Goal: Task Accomplishment & Management: Complete application form

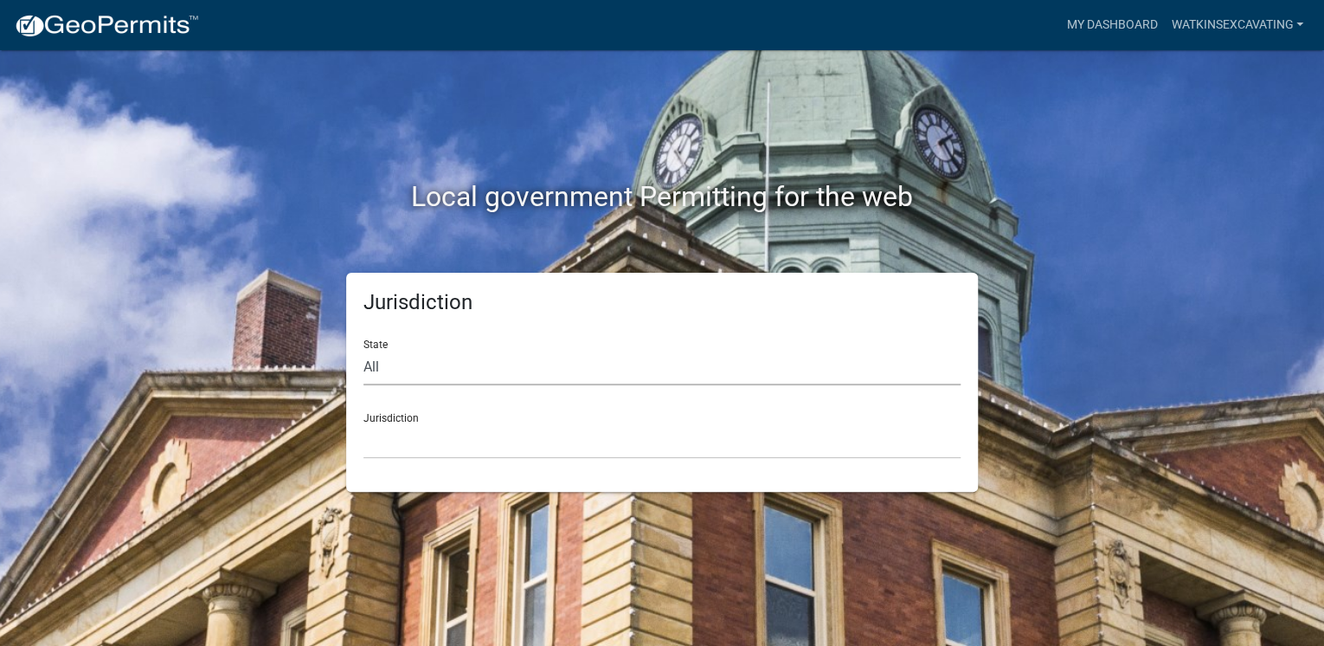
click at [425, 370] on select "All [US_STATE] [US_STATE] [US_STATE] [US_STATE] [US_STATE] [US_STATE] [US_STATE…" at bounding box center [662, 367] width 597 height 35
select select "[US_STATE]"
click at [364, 350] on select "All [US_STATE] [US_STATE] [US_STATE] [US_STATE] [US_STATE] [US_STATE] [US_STATE…" at bounding box center [662, 367] width 597 height 35
click at [499, 440] on select "[GEOGRAPHIC_DATA], [US_STATE] [GEOGRAPHIC_DATA], [US_STATE] [GEOGRAPHIC_DATA], …" at bounding box center [662, 440] width 597 height 35
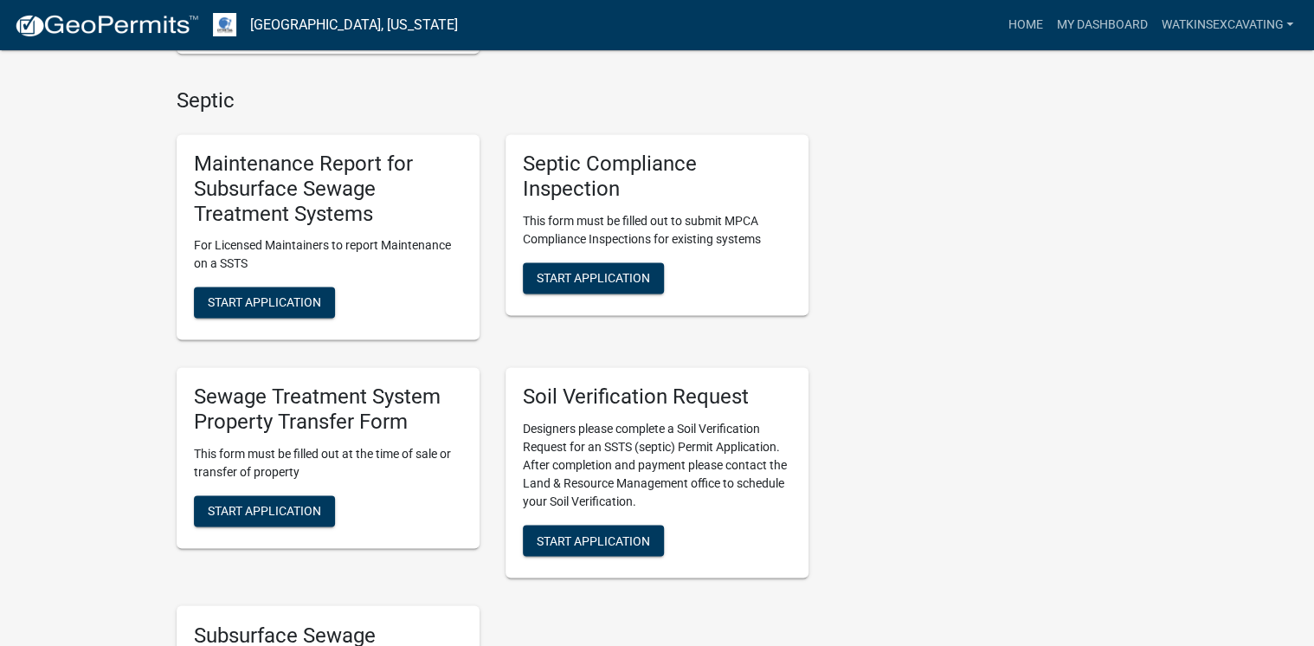
scroll to position [1108, 0]
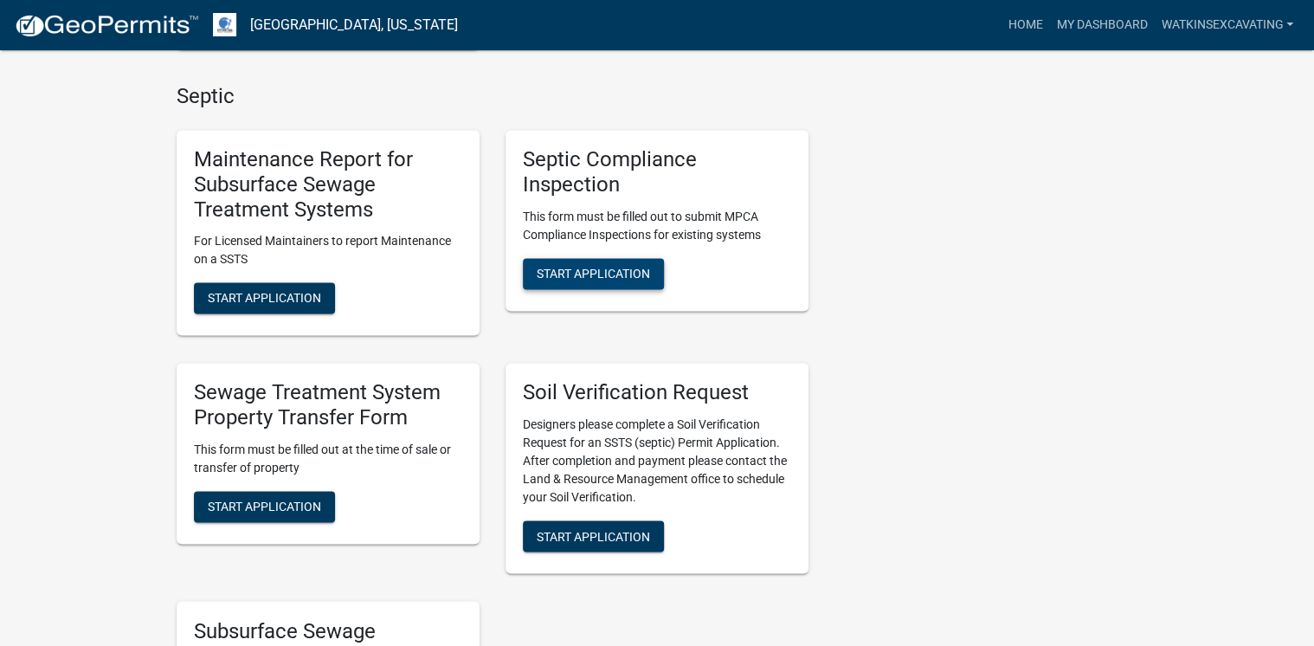
click at [602, 267] on span "Start Application" at bounding box center [593, 273] width 113 height 14
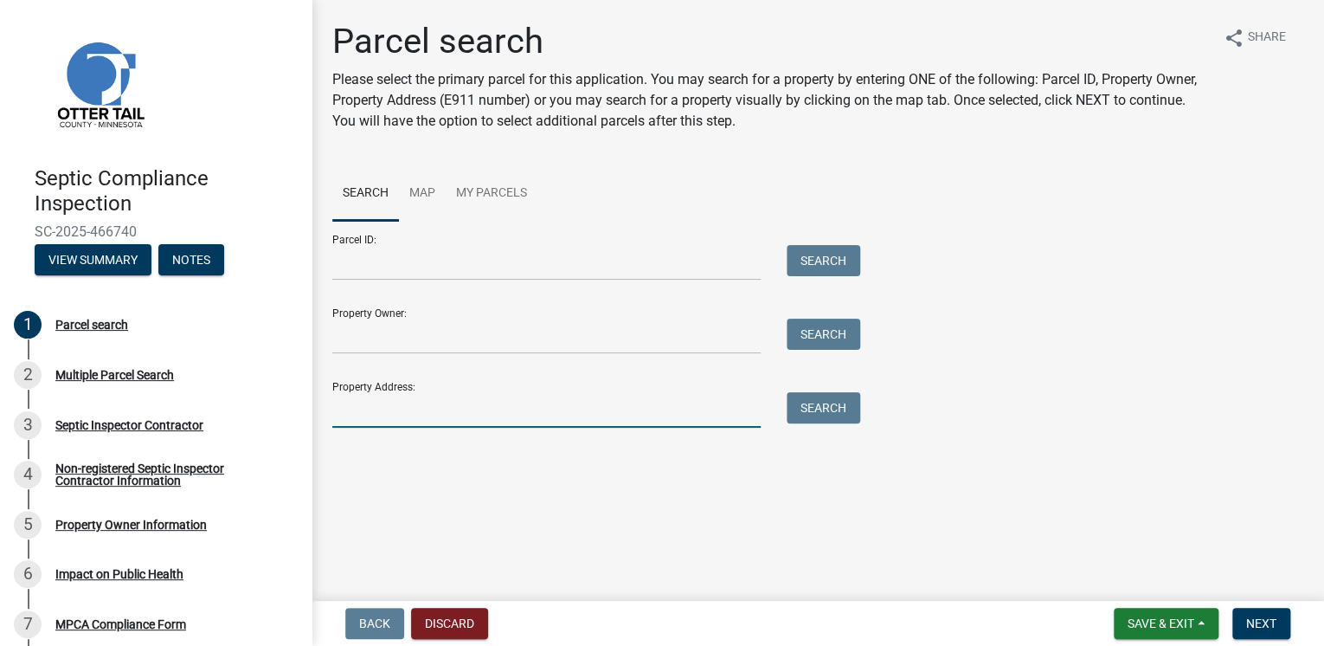
click at [423, 415] on input "Property Address:" at bounding box center [546, 409] width 428 height 35
click at [382, 411] on input "Property Address:" at bounding box center [546, 409] width 428 height 35
type input "32482"
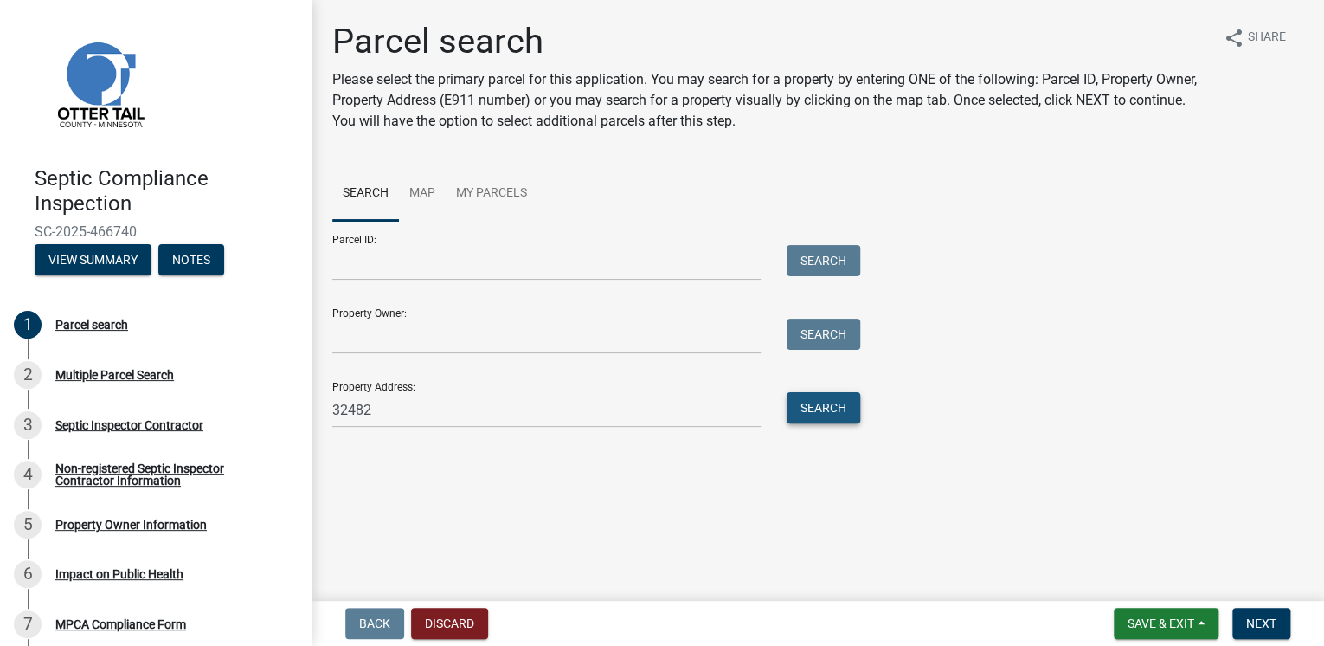
click at [819, 412] on button "Search" at bounding box center [824, 407] width 74 height 31
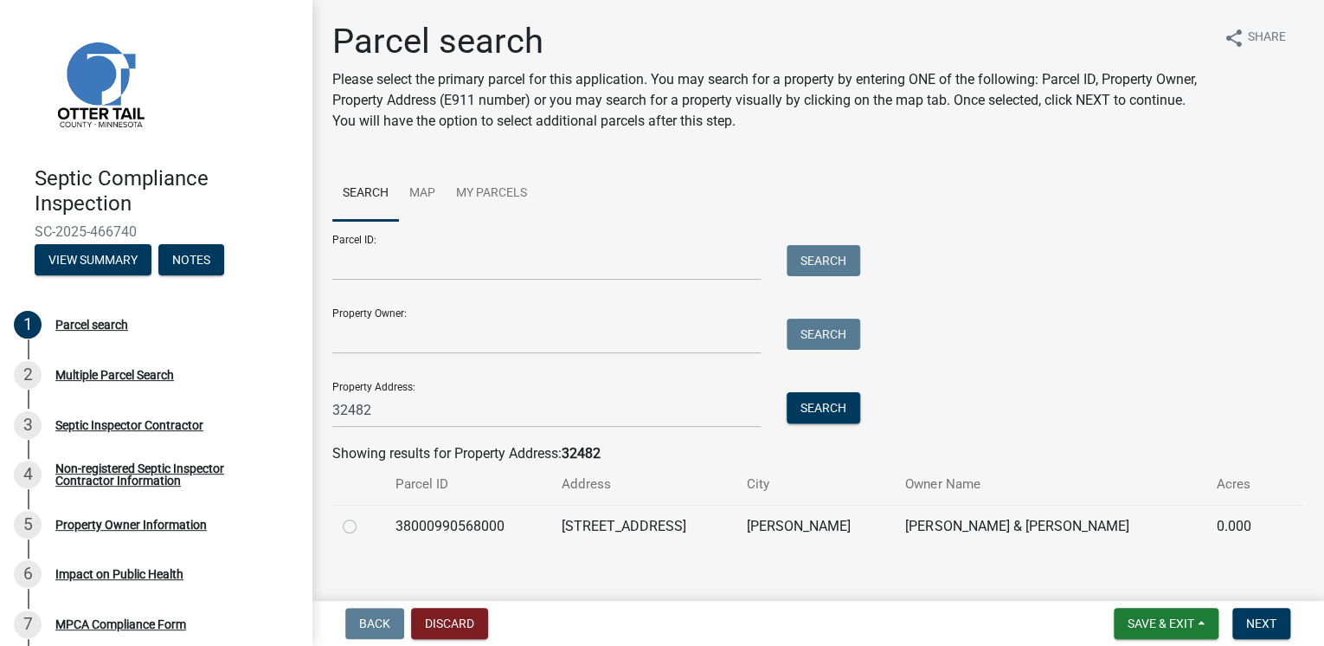
click at [364, 516] on label at bounding box center [364, 516] width 0 height 0
click at [364, 526] on input "radio" at bounding box center [369, 521] width 11 height 11
radio input "true"
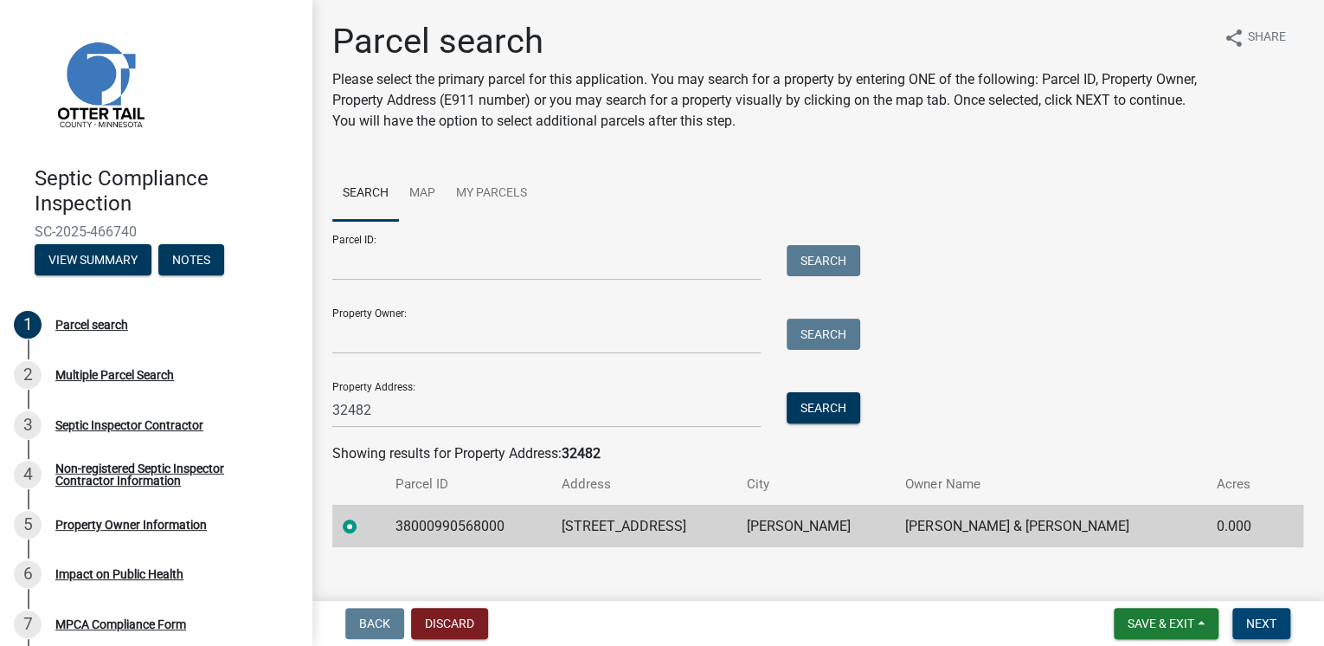
click at [1259, 625] on span "Next" at bounding box center [1261, 623] width 30 height 14
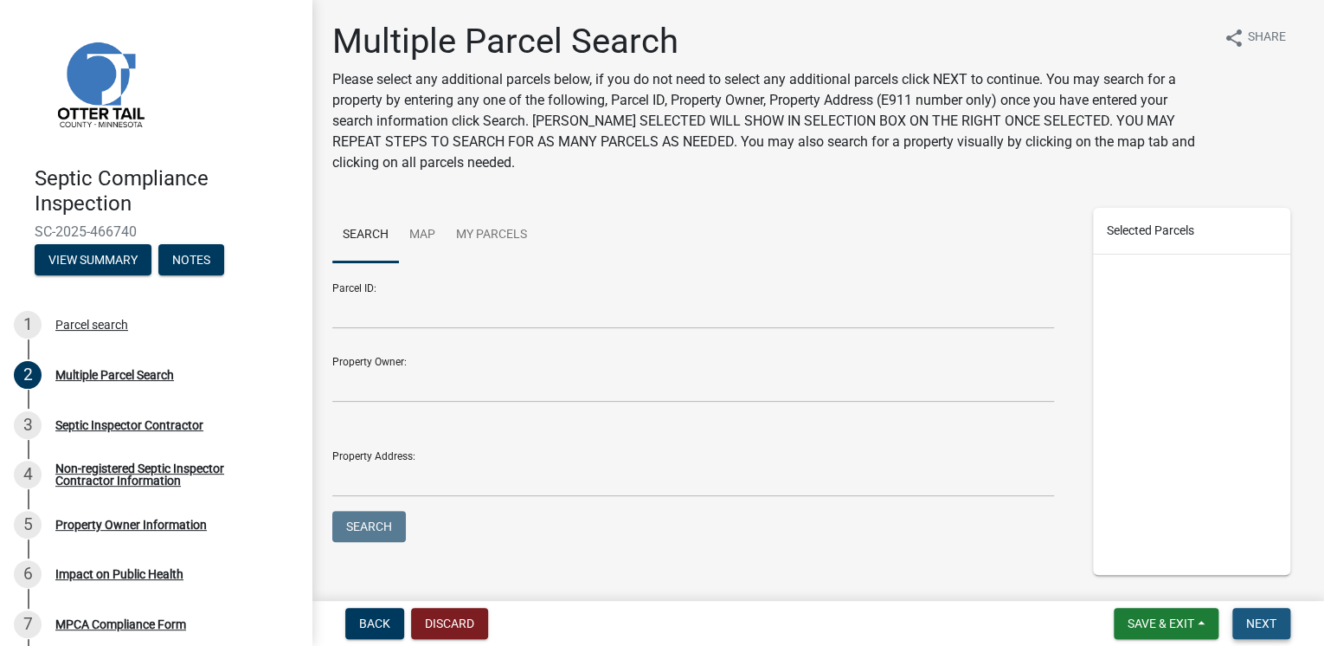
click at [1259, 625] on span "Next" at bounding box center [1261, 623] width 30 height 14
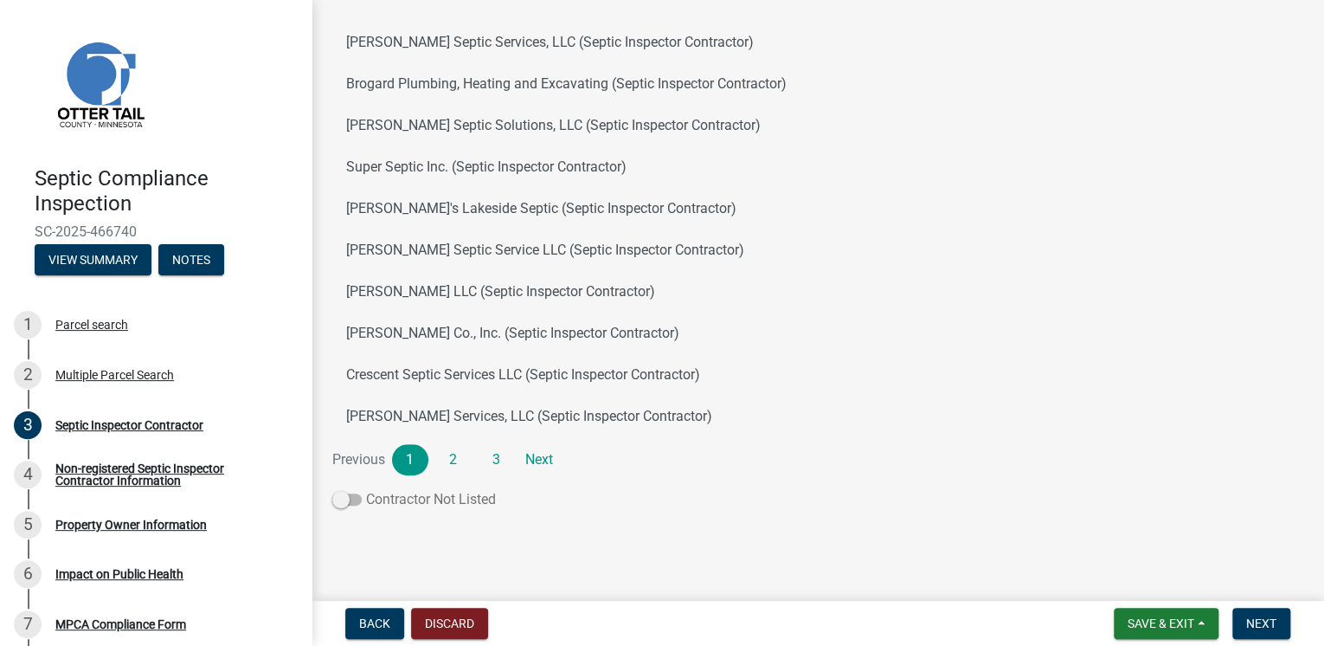
scroll to position [184, 0]
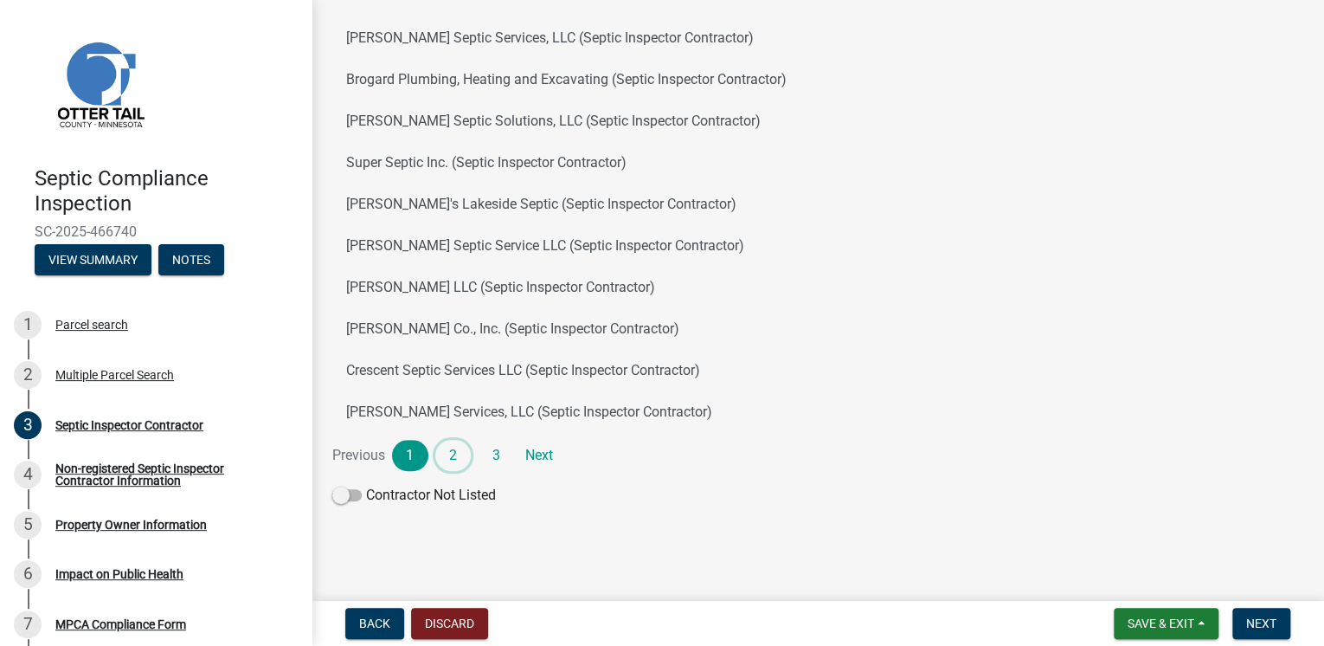
click at [449, 447] on link "2" at bounding box center [453, 455] width 36 height 31
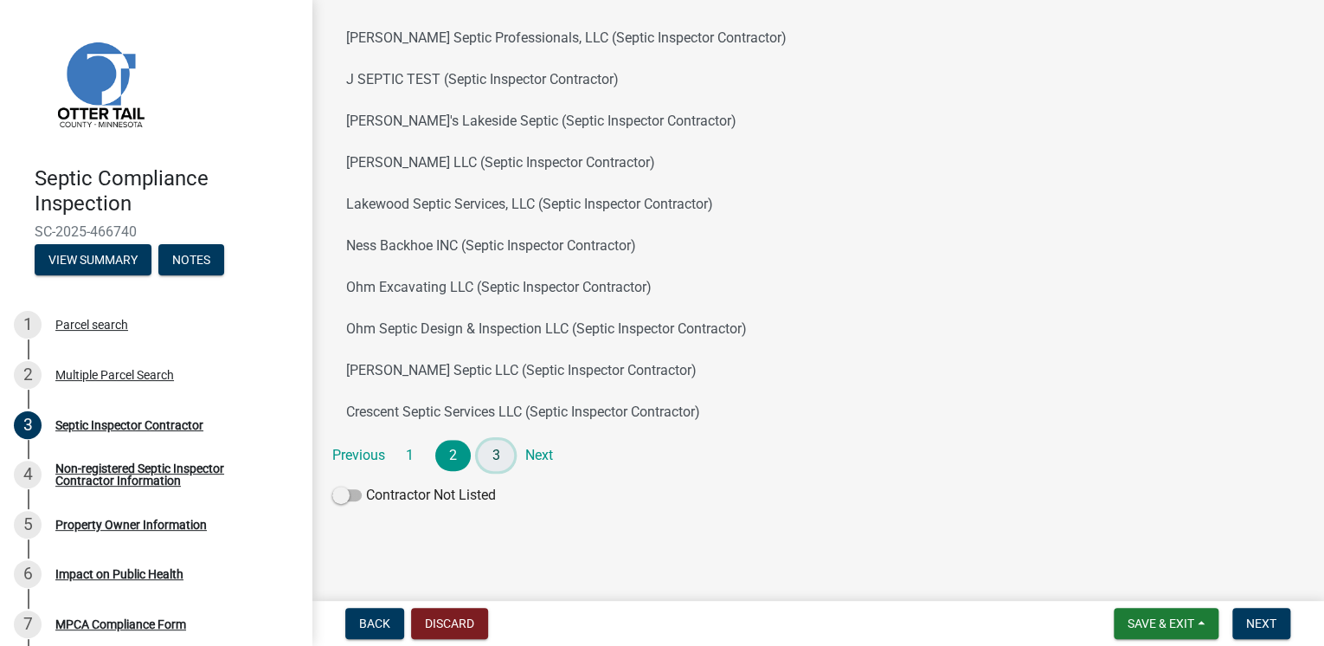
click at [499, 450] on link "3" at bounding box center [496, 455] width 36 height 31
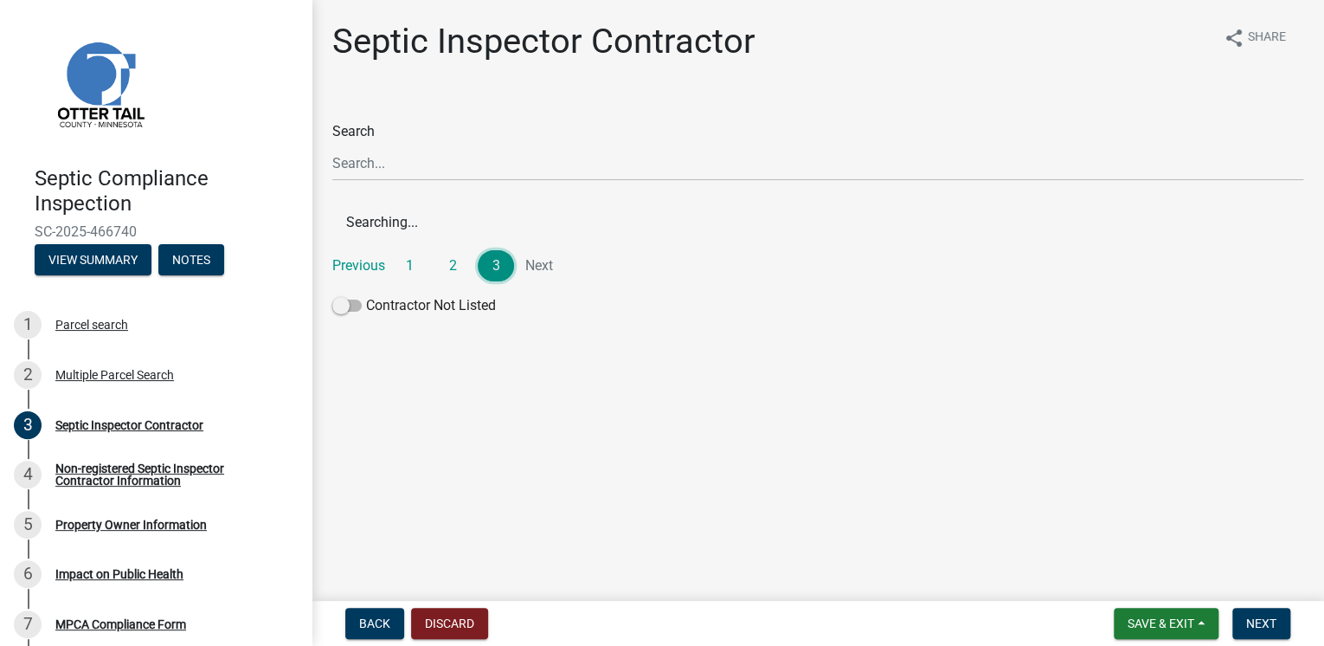
scroll to position [0, 0]
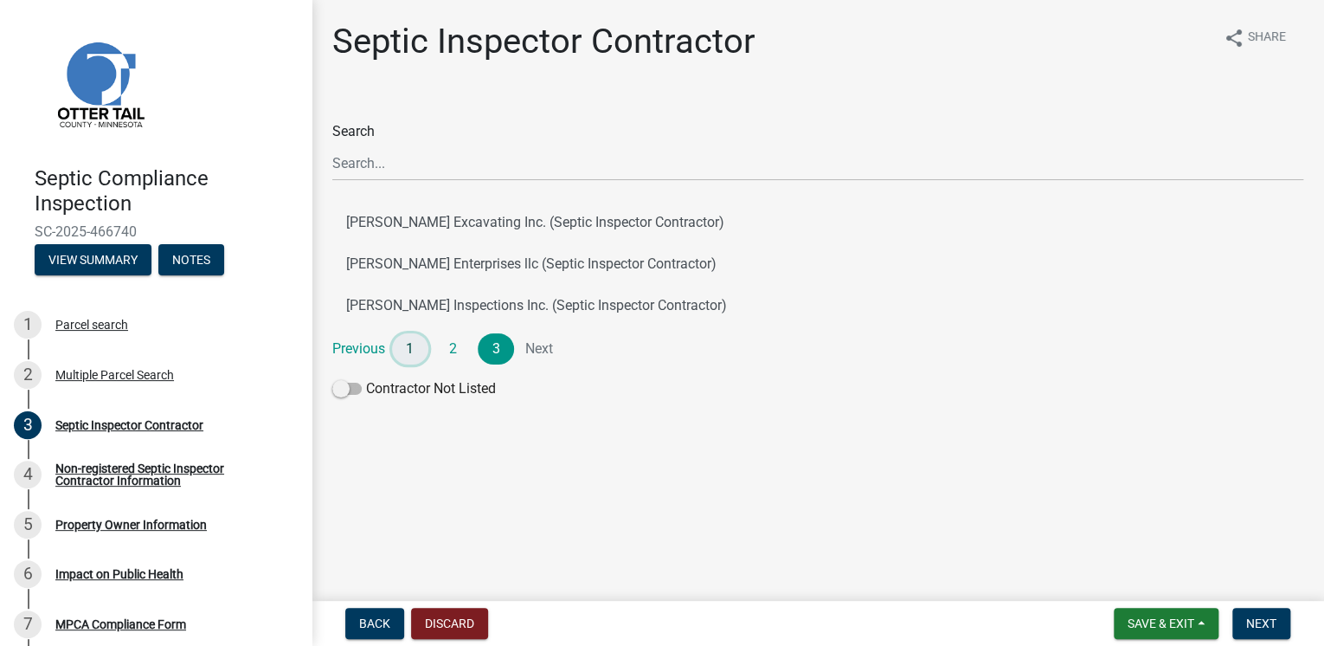
click at [409, 349] on link "1" at bounding box center [410, 348] width 36 height 31
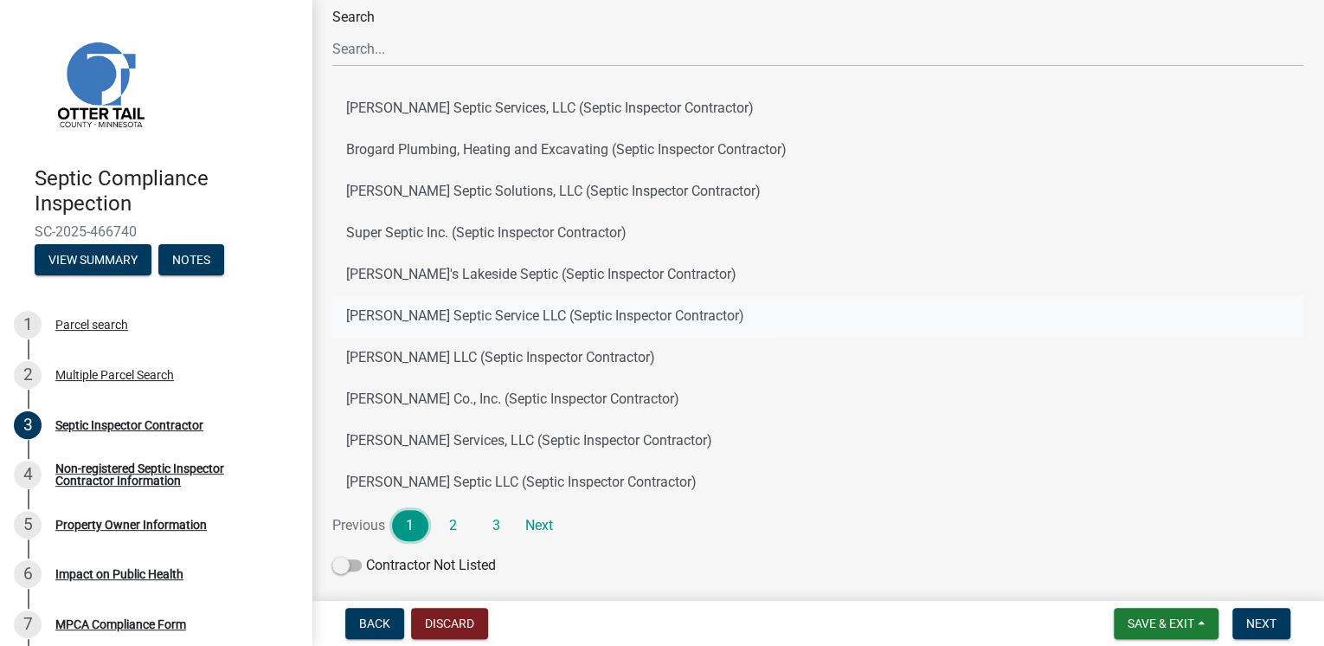
scroll to position [138, 0]
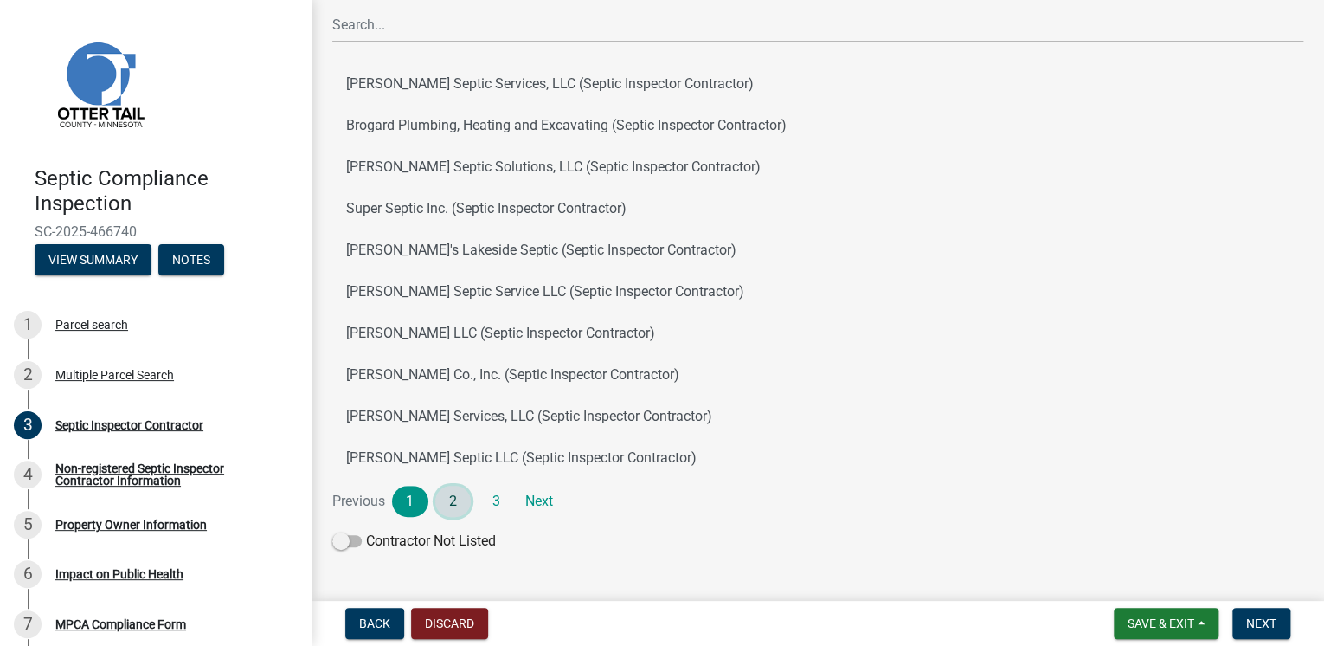
click at [448, 499] on link "2" at bounding box center [453, 501] width 36 height 31
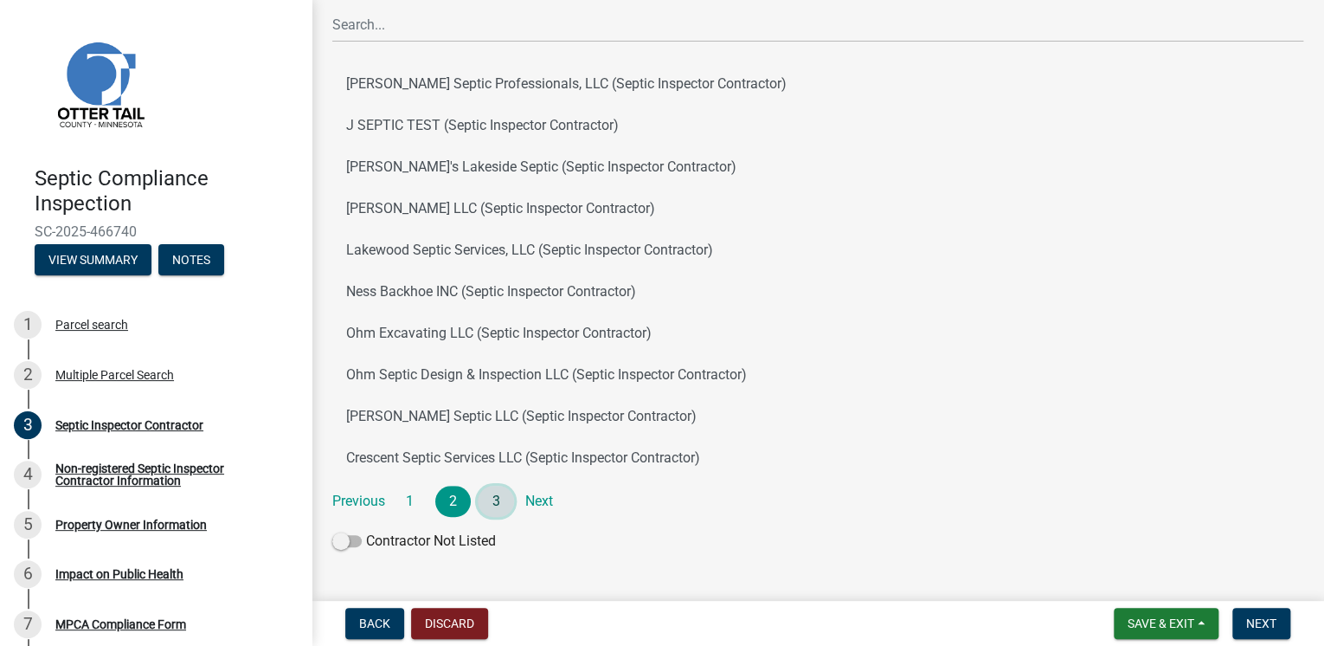
click at [495, 502] on link "3" at bounding box center [496, 501] width 36 height 31
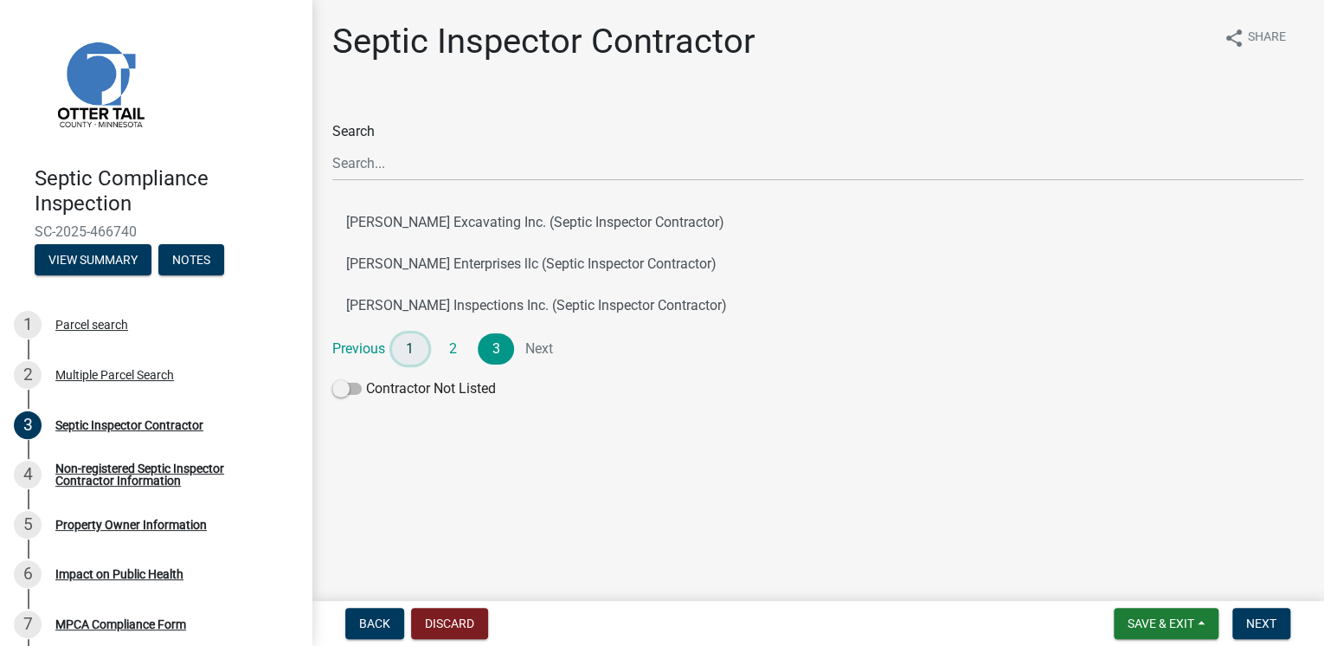
click at [402, 351] on link "1" at bounding box center [410, 348] width 36 height 31
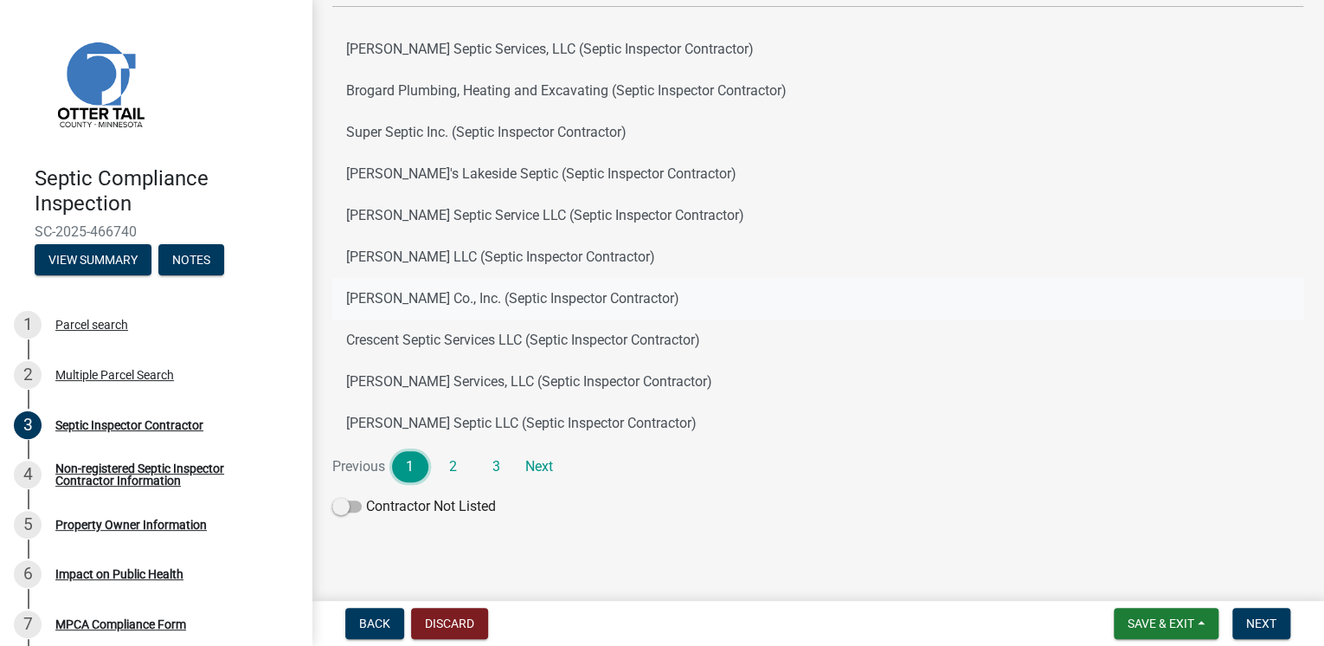
scroll to position [184, 0]
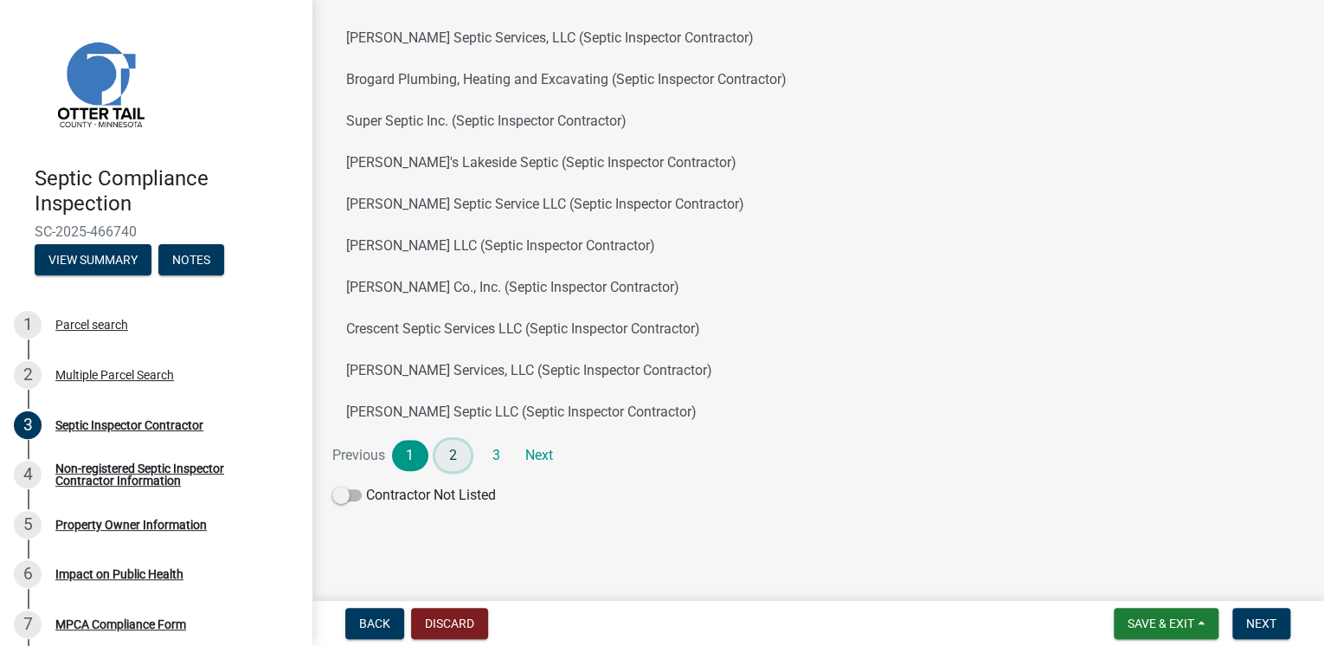
click at [454, 453] on link "2" at bounding box center [453, 455] width 36 height 31
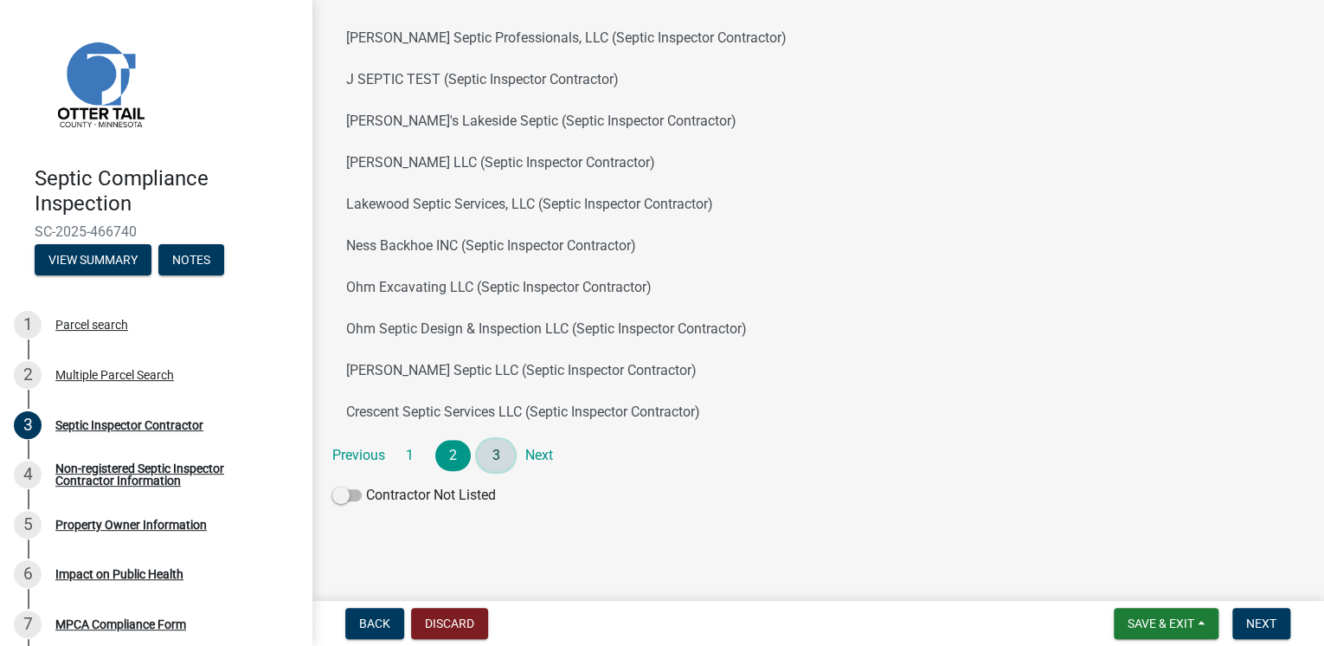
click at [499, 460] on link "3" at bounding box center [496, 455] width 36 height 31
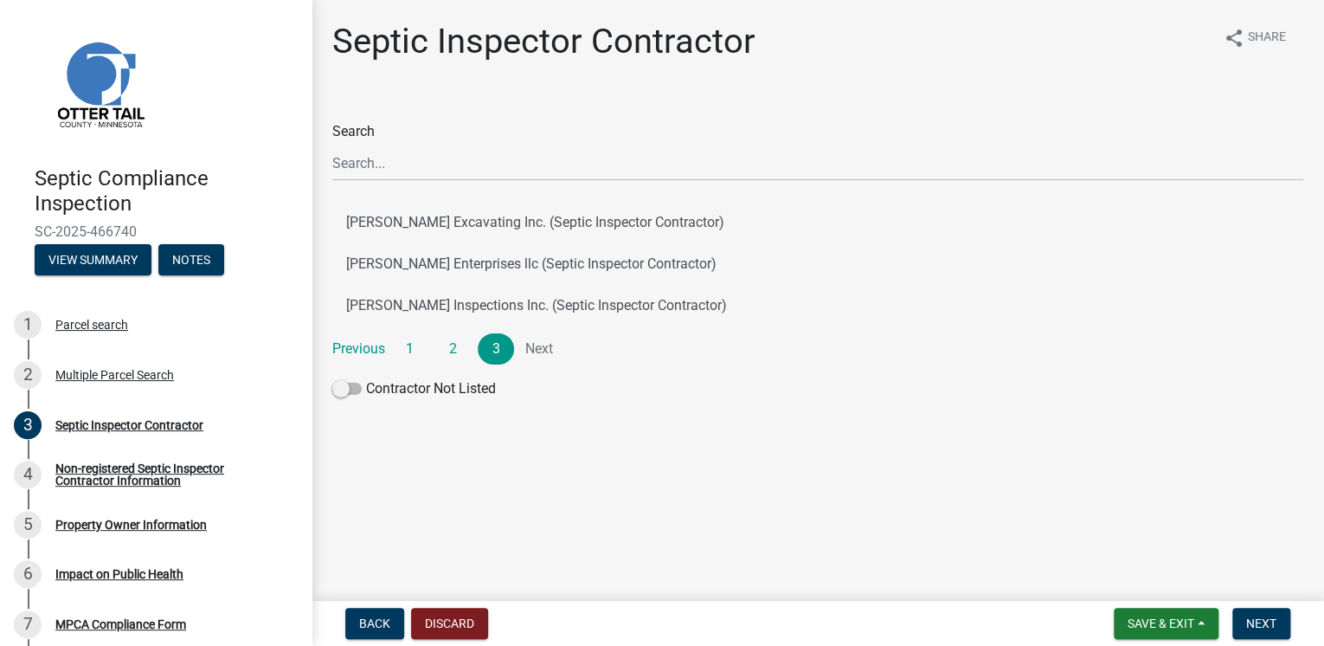
click at [535, 341] on li "Next" at bounding box center [539, 348] width 36 height 31
click at [445, 346] on link "2" at bounding box center [453, 348] width 36 height 31
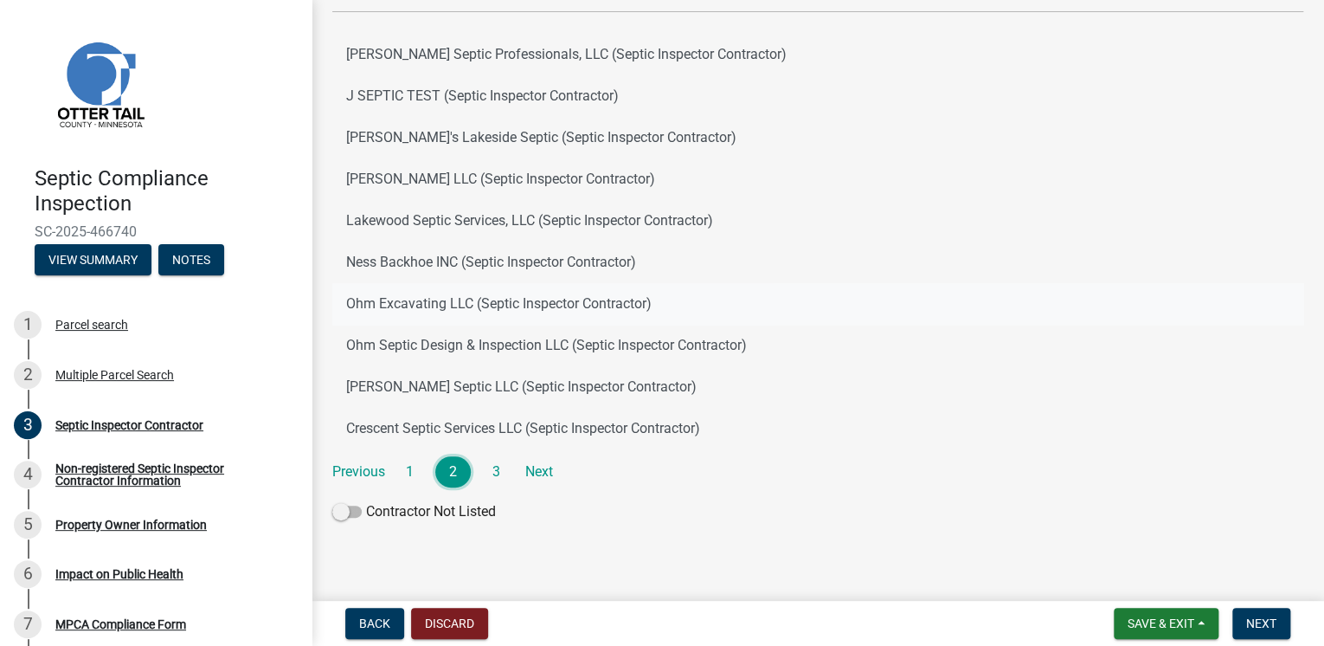
scroll to position [184, 0]
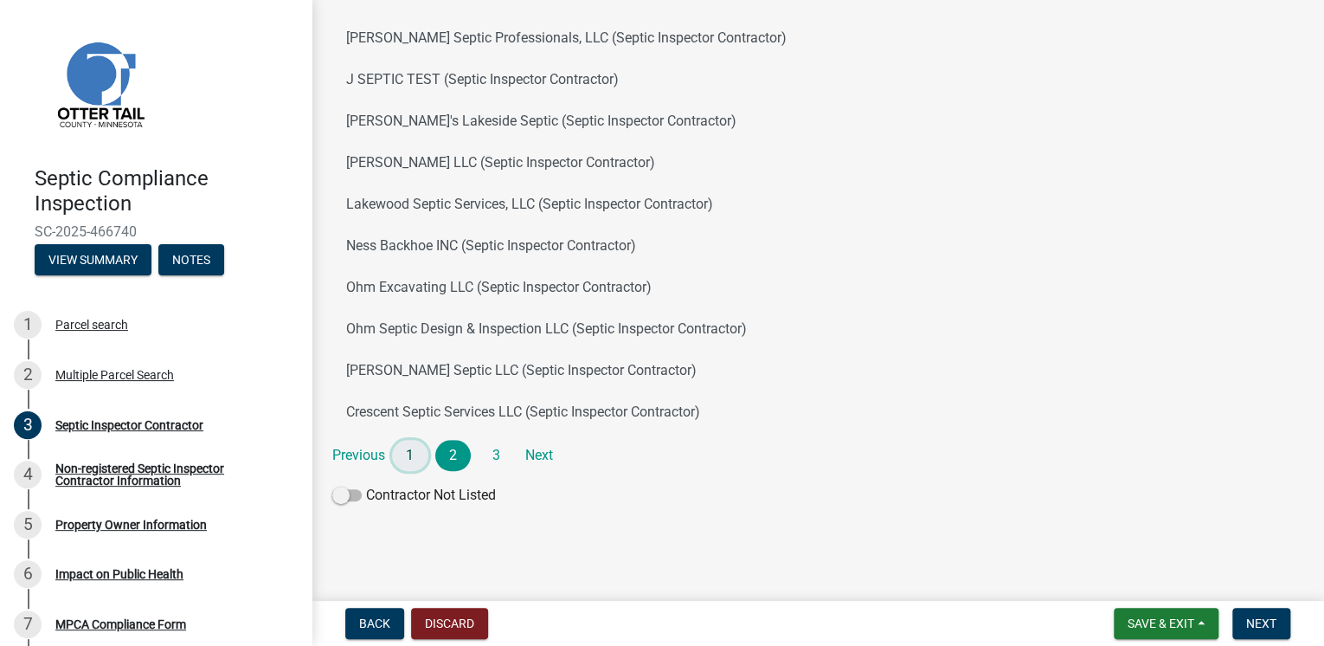
click at [412, 454] on link "1" at bounding box center [410, 455] width 36 height 31
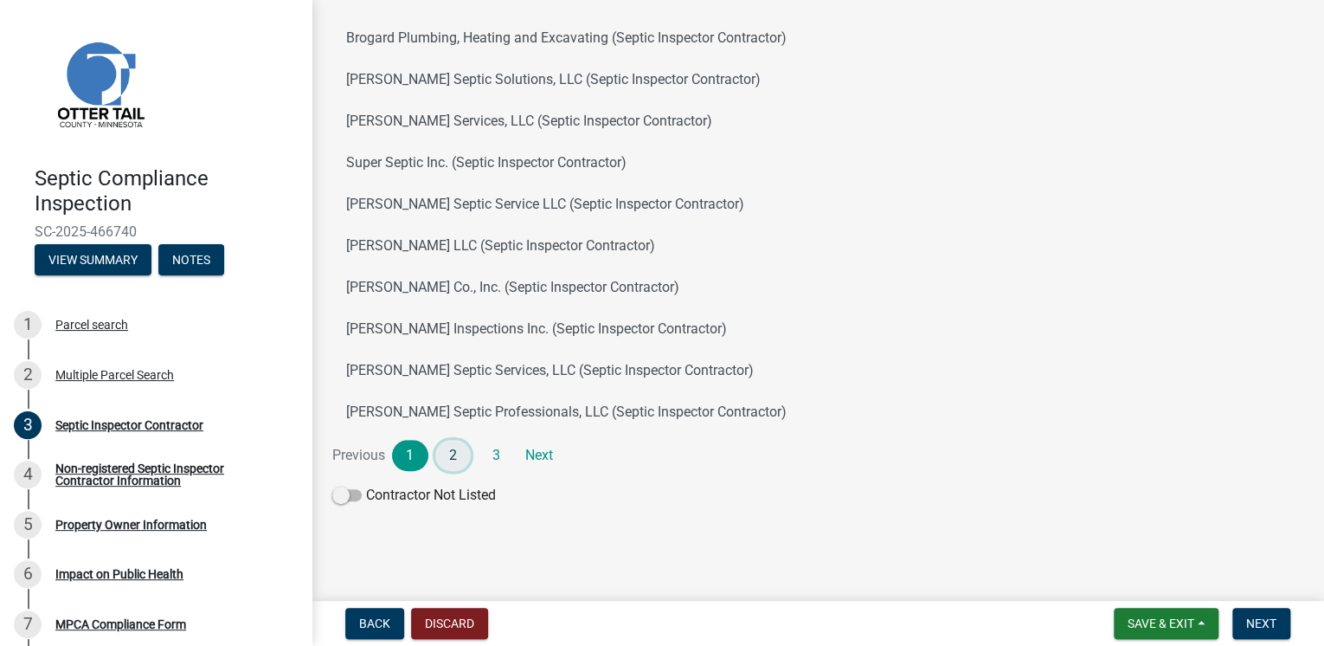
click at [454, 457] on link "2" at bounding box center [453, 455] width 36 height 31
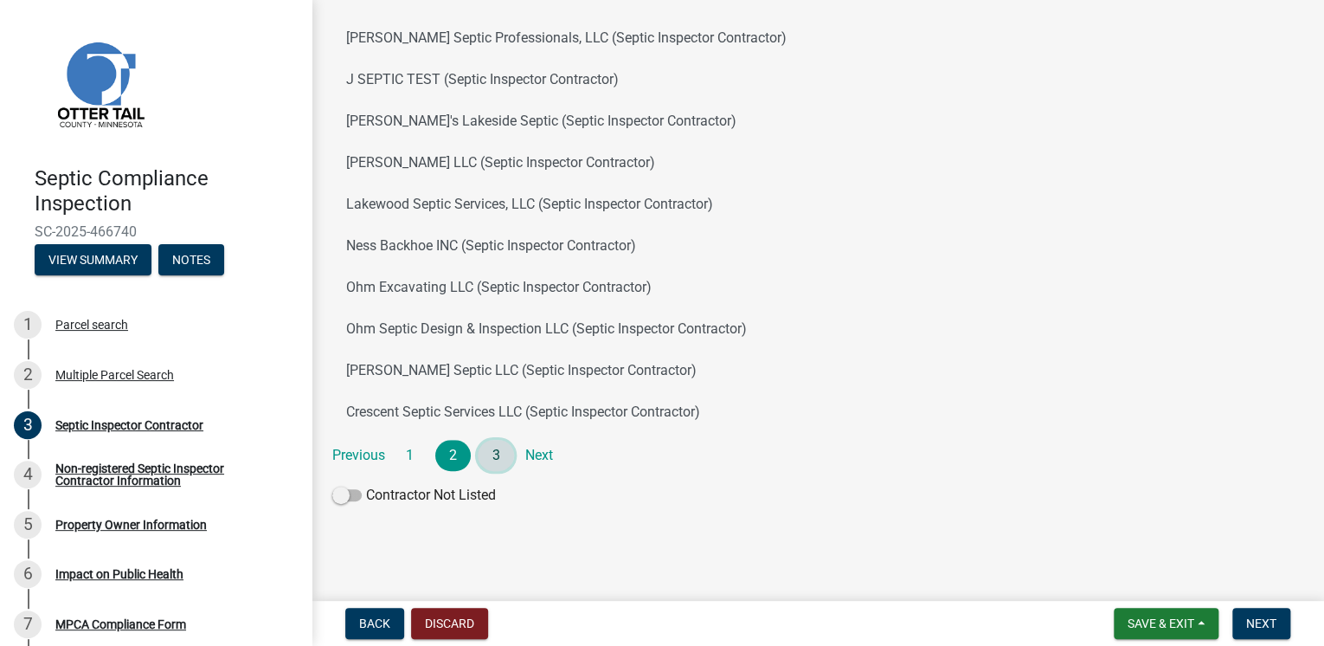
click at [497, 456] on link "3" at bounding box center [496, 455] width 36 height 31
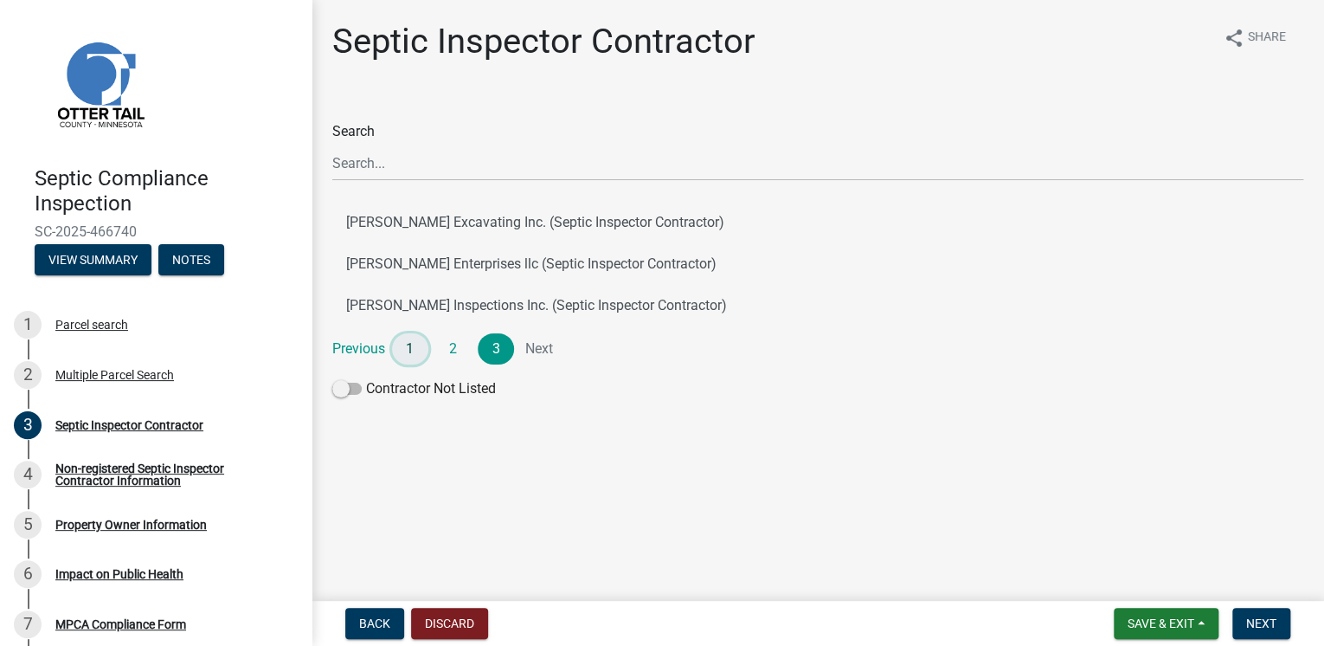
click at [403, 353] on link "1" at bounding box center [410, 348] width 36 height 31
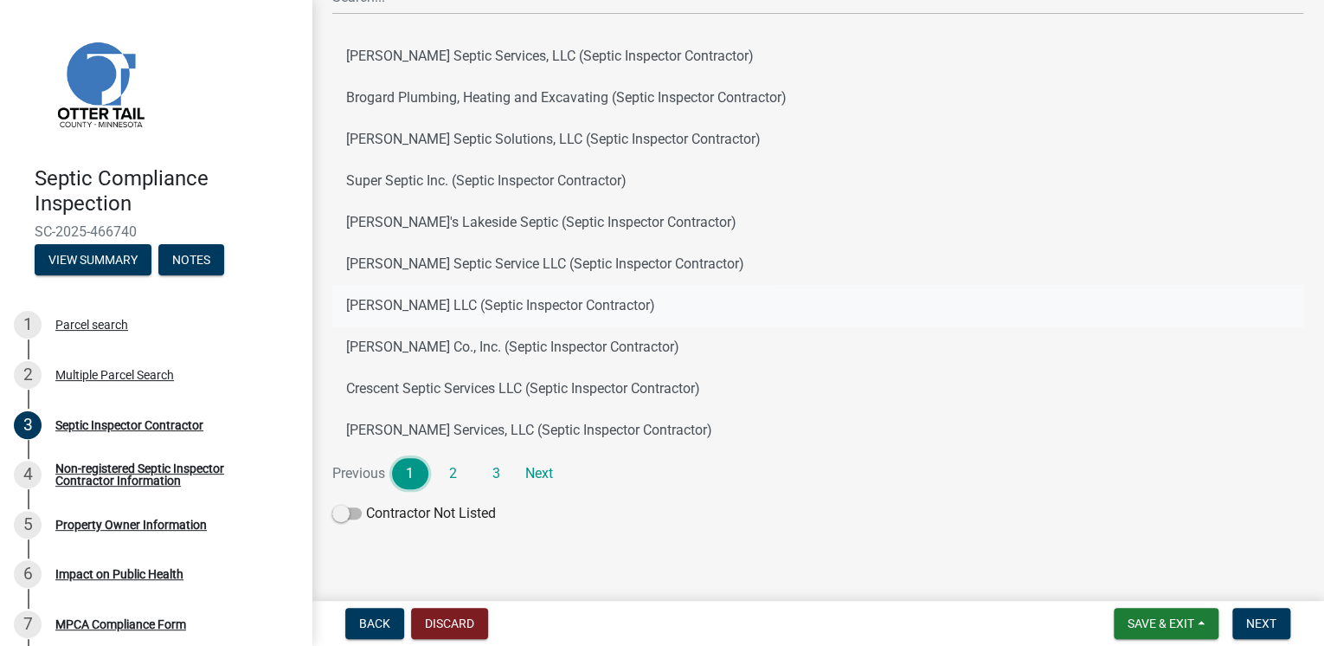
scroll to position [184, 0]
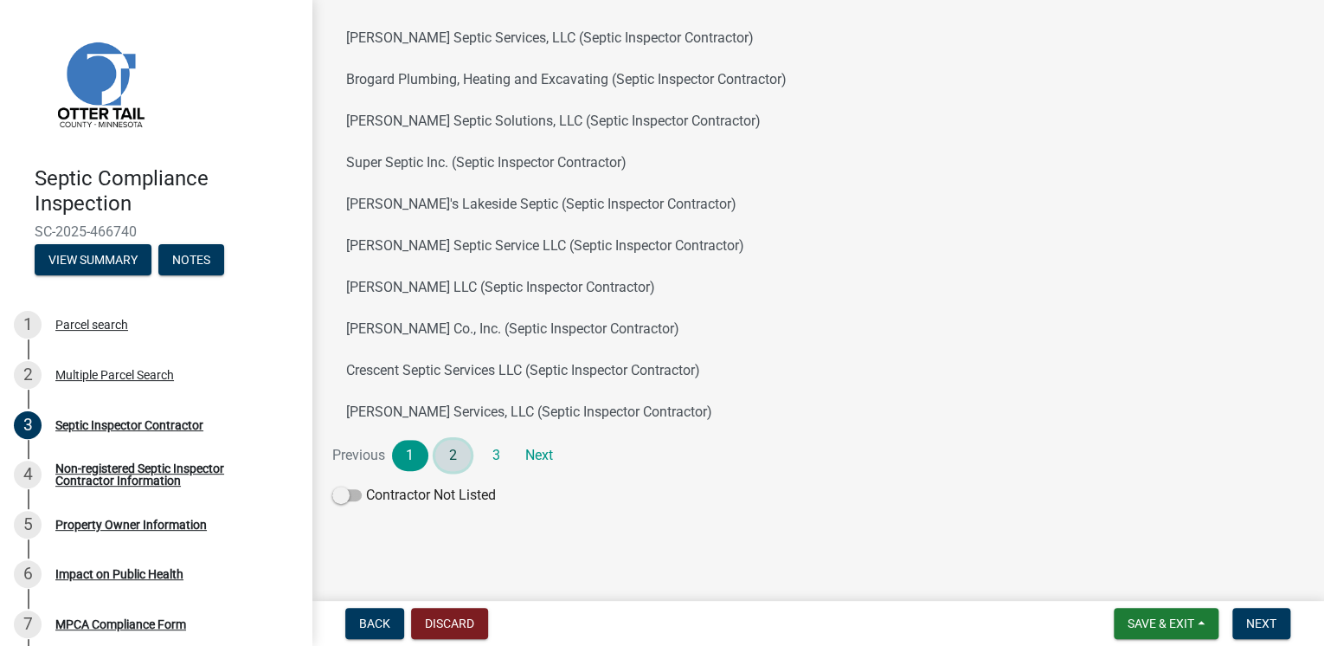
click at [450, 453] on link "2" at bounding box center [453, 455] width 36 height 31
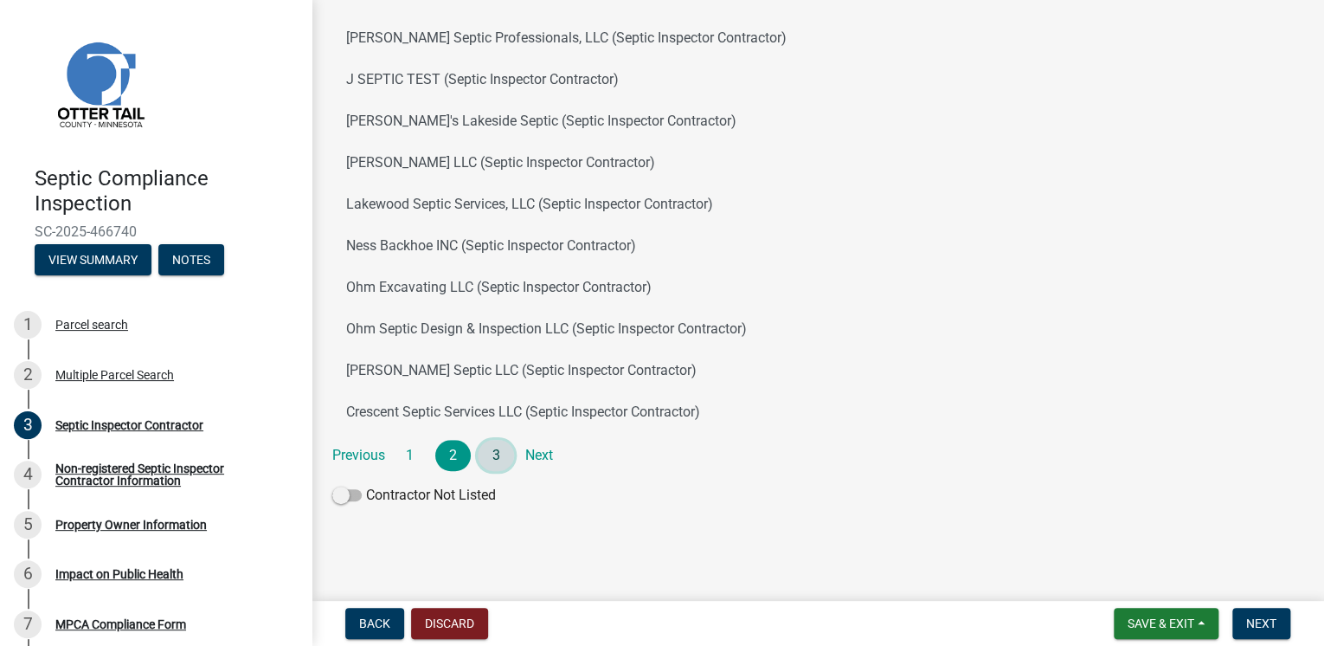
click at [491, 454] on link "3" at bounding box center [496, 455] width 36 height 31
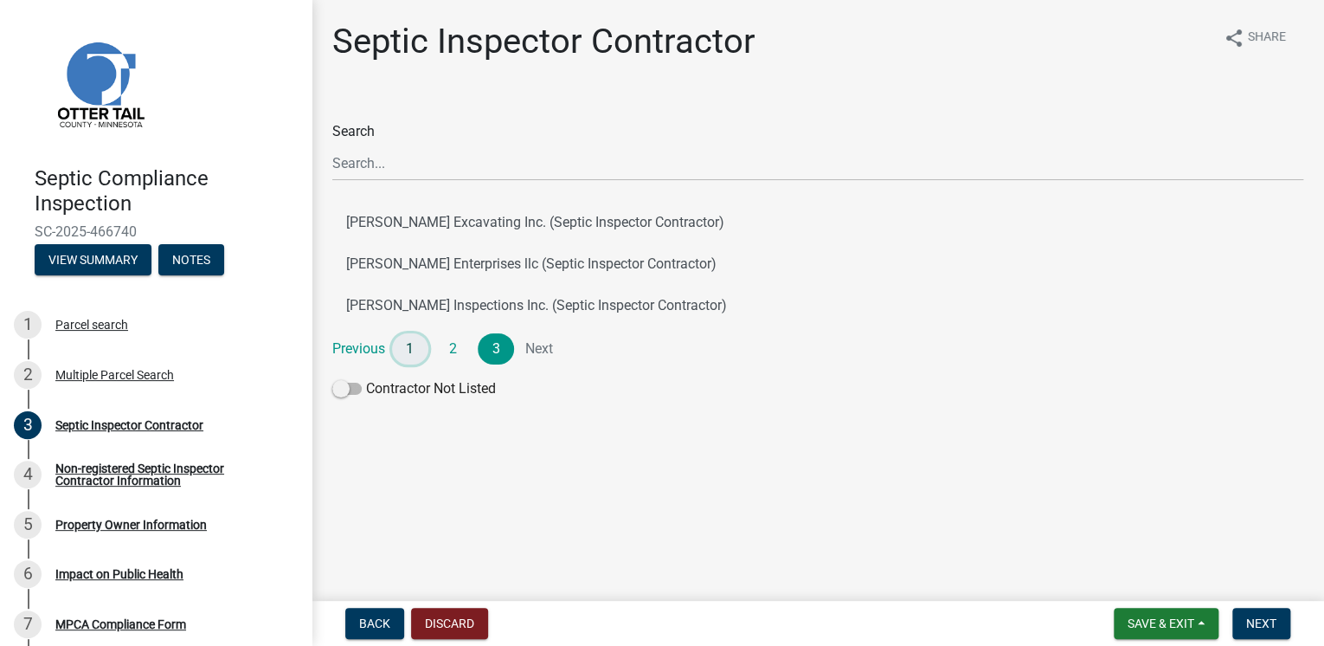
click at [420, 350] on link "1" at bounding box center [410, 348] width 36 height 31
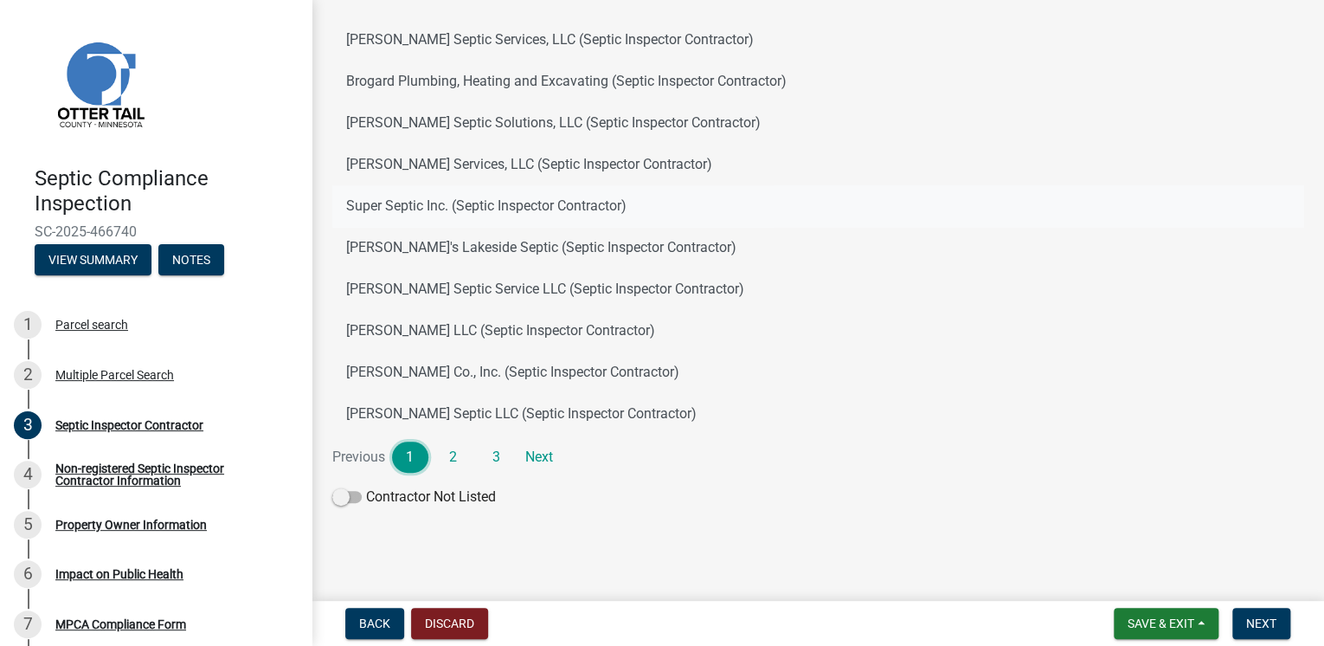
scroll to position [184, 0]
click at [457, 457] on link "2" at bounding box center [453, 455] width 36 height 31
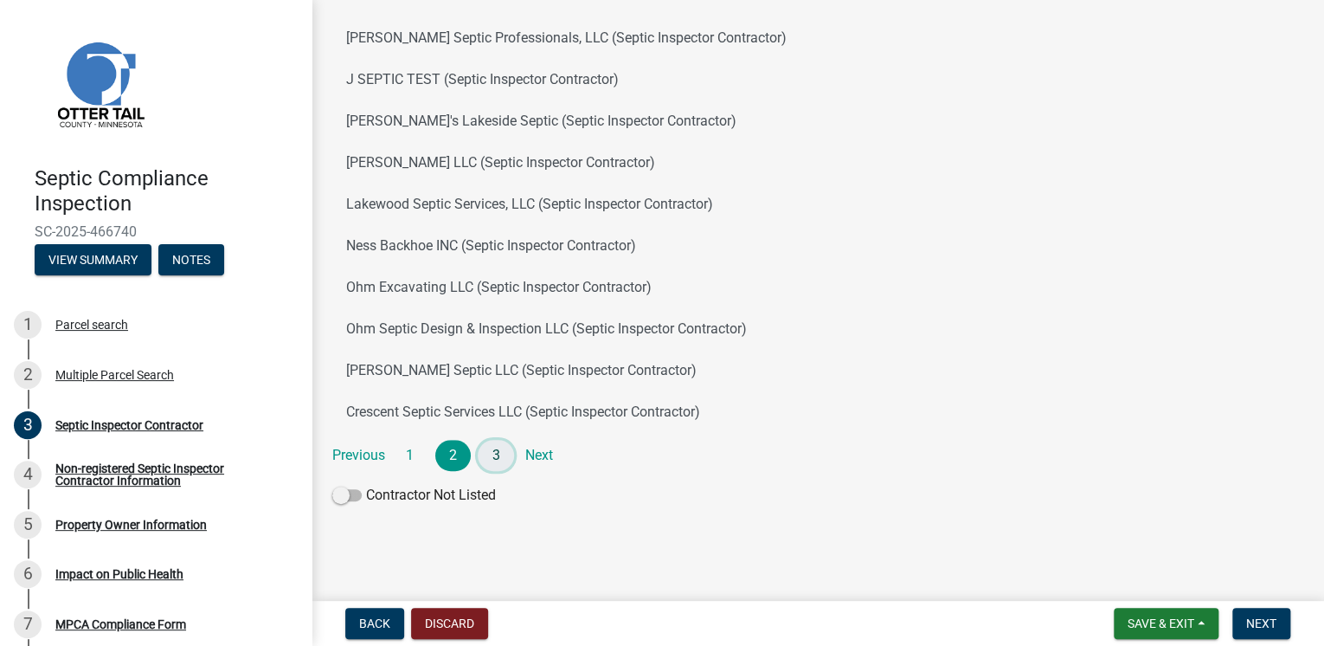
click at [500, 451] on link "3" at bounding box center [496, 455] width 36 height 31
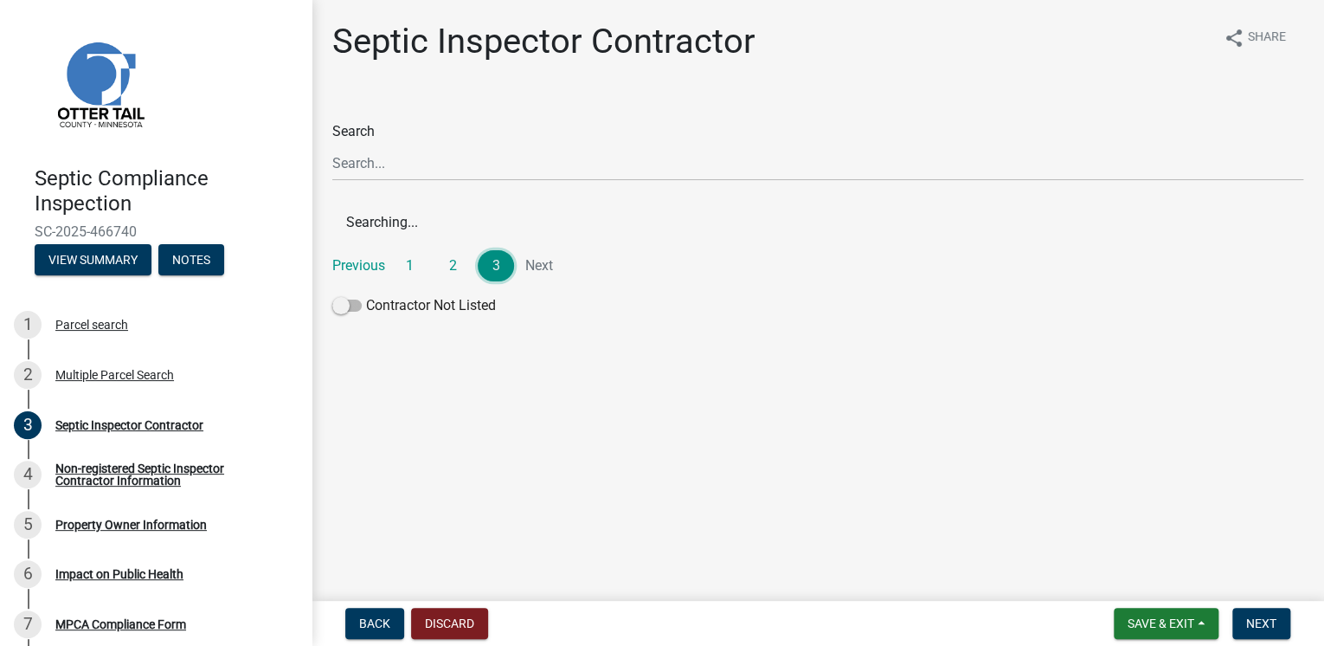
scroll to position [0, 0]
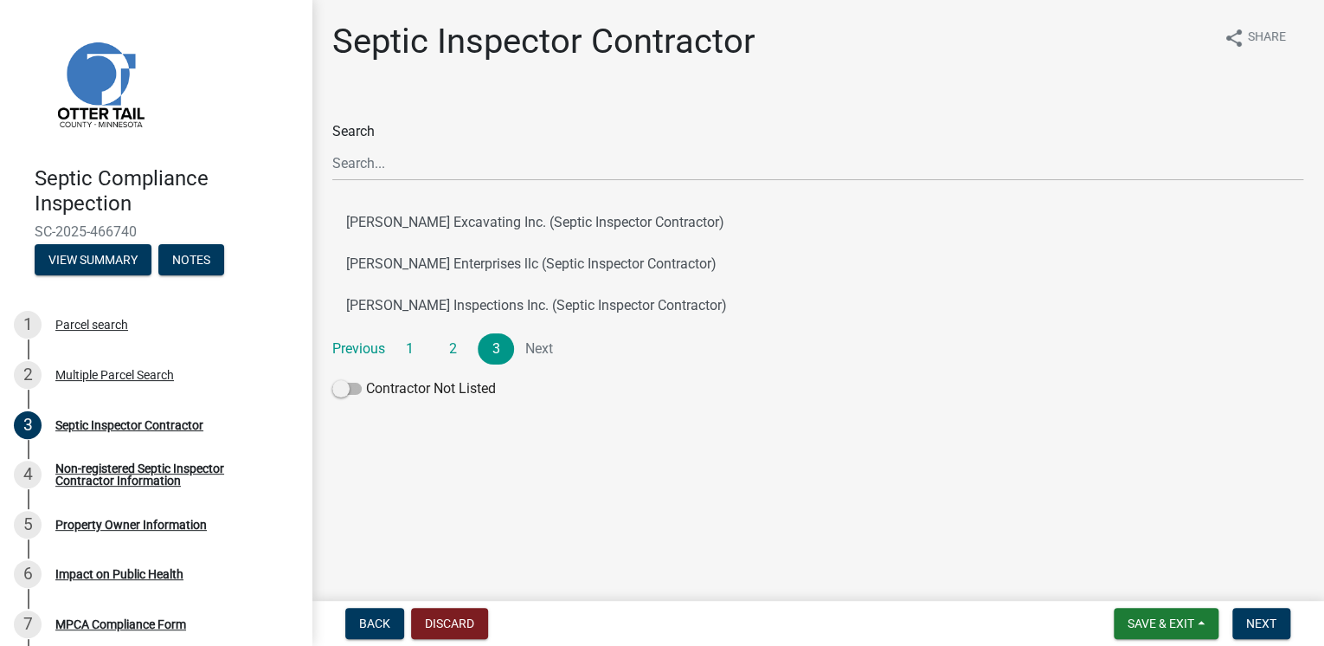
click at [549, 343] on li "Next" at bounding box center [539, 348] width 36 height 31
click at [448, 346] on link "2" at bounding box center [453, 348] width 36 height 31
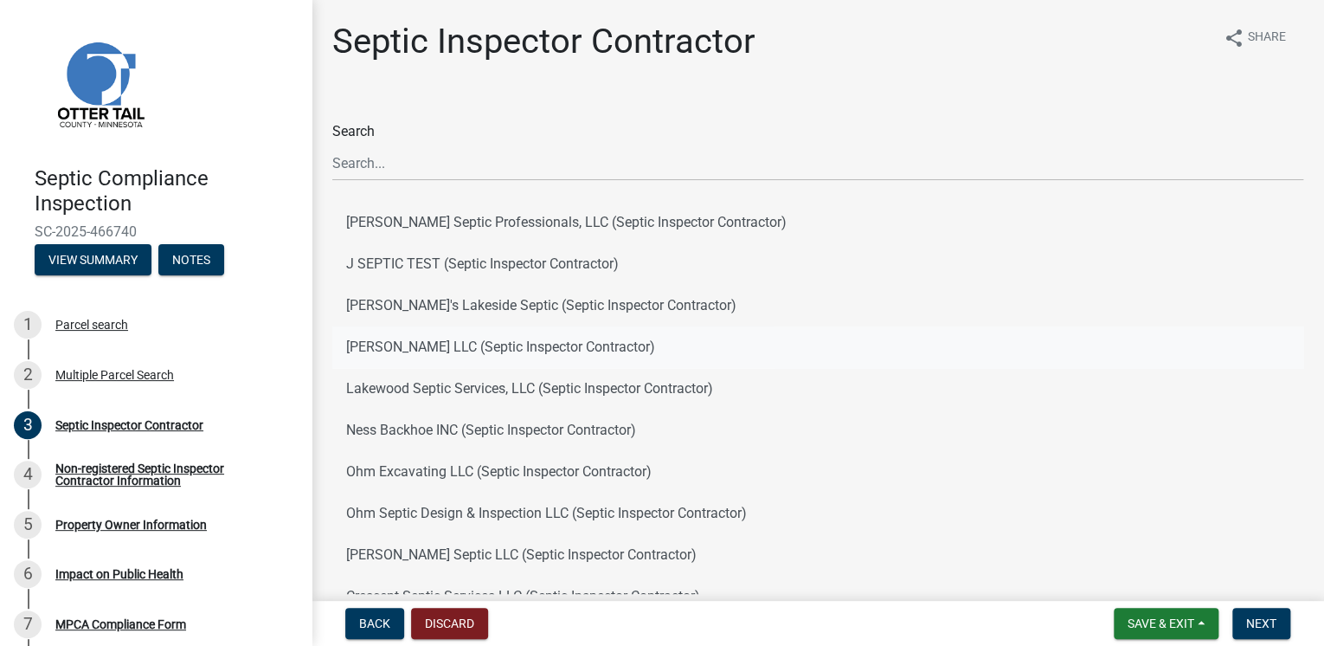
scroll to position [184, 0]
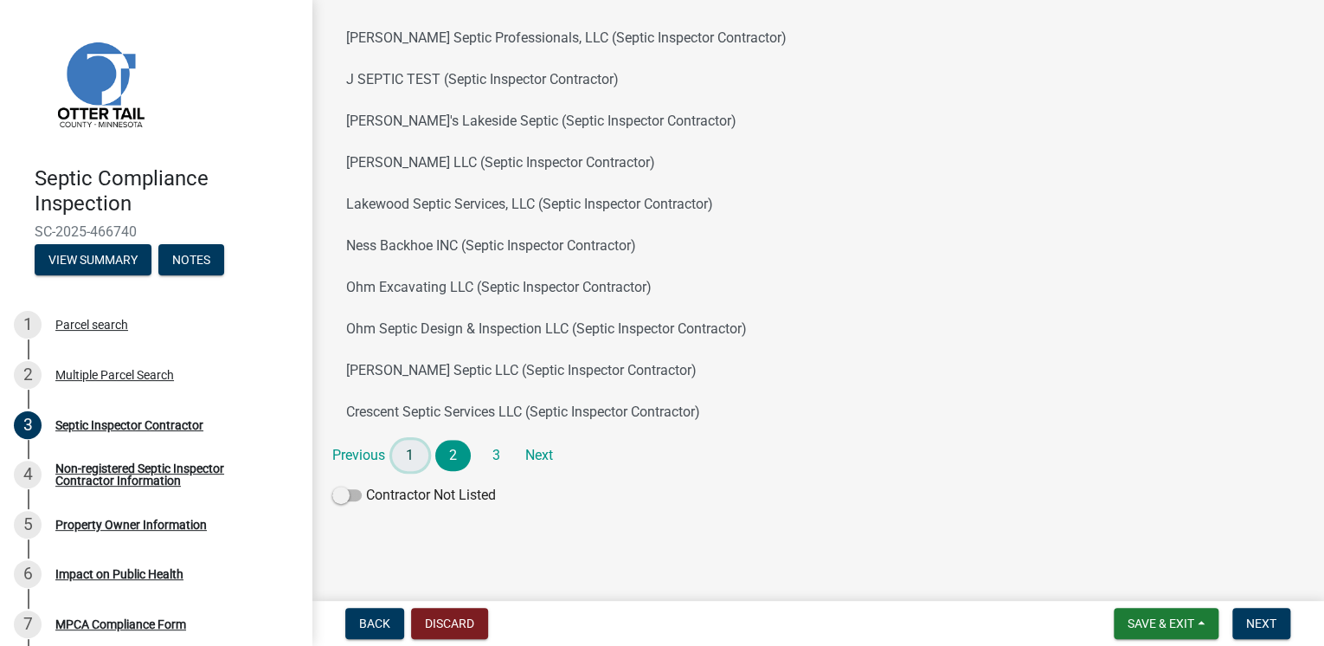
click at [407, 455] on link "1" at bounding box center [410, 455] width 36 height 31
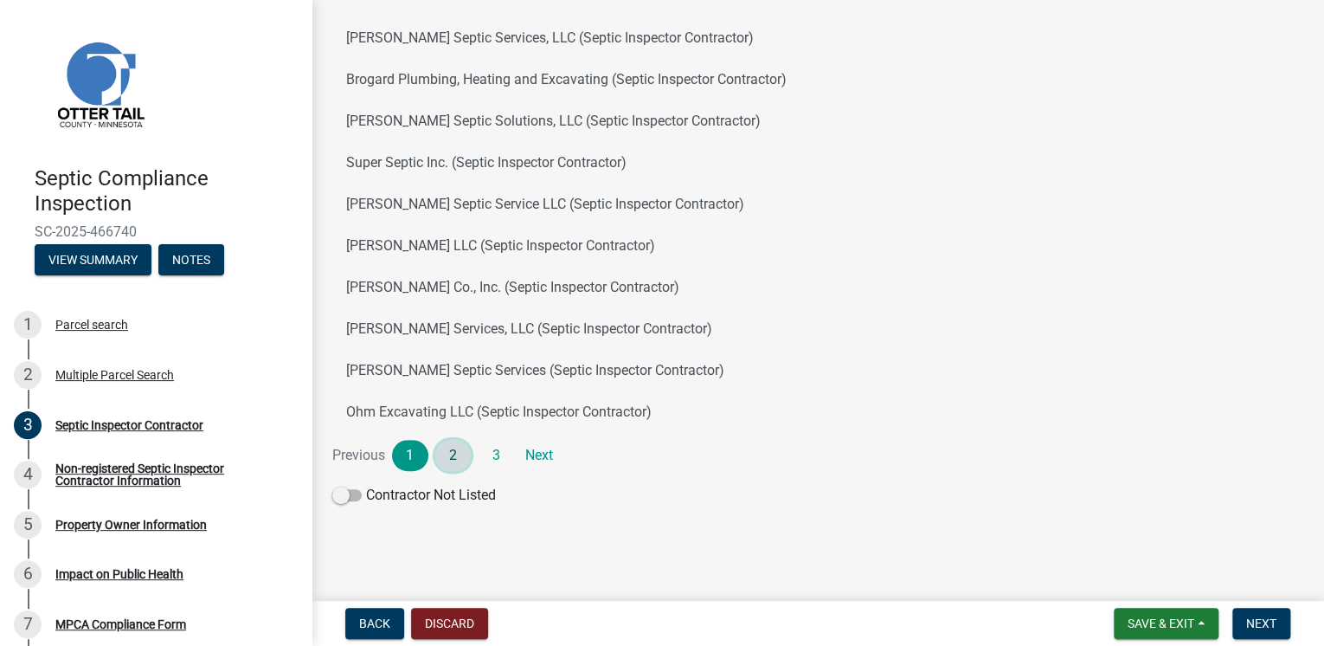
click at [457, 455] on link "2" at bounding box center [453, 455] width 36 height 31
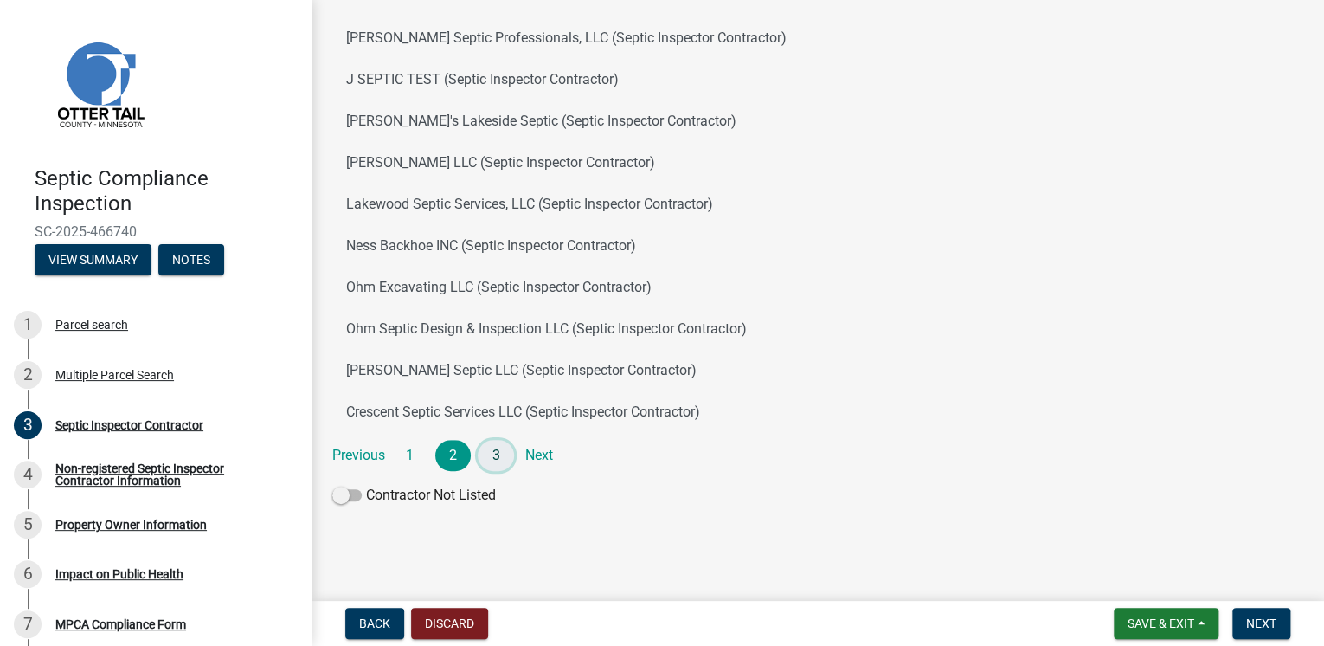
click at [490, 451] on link "3" at bounding box center [496, 455] width 36 height 31
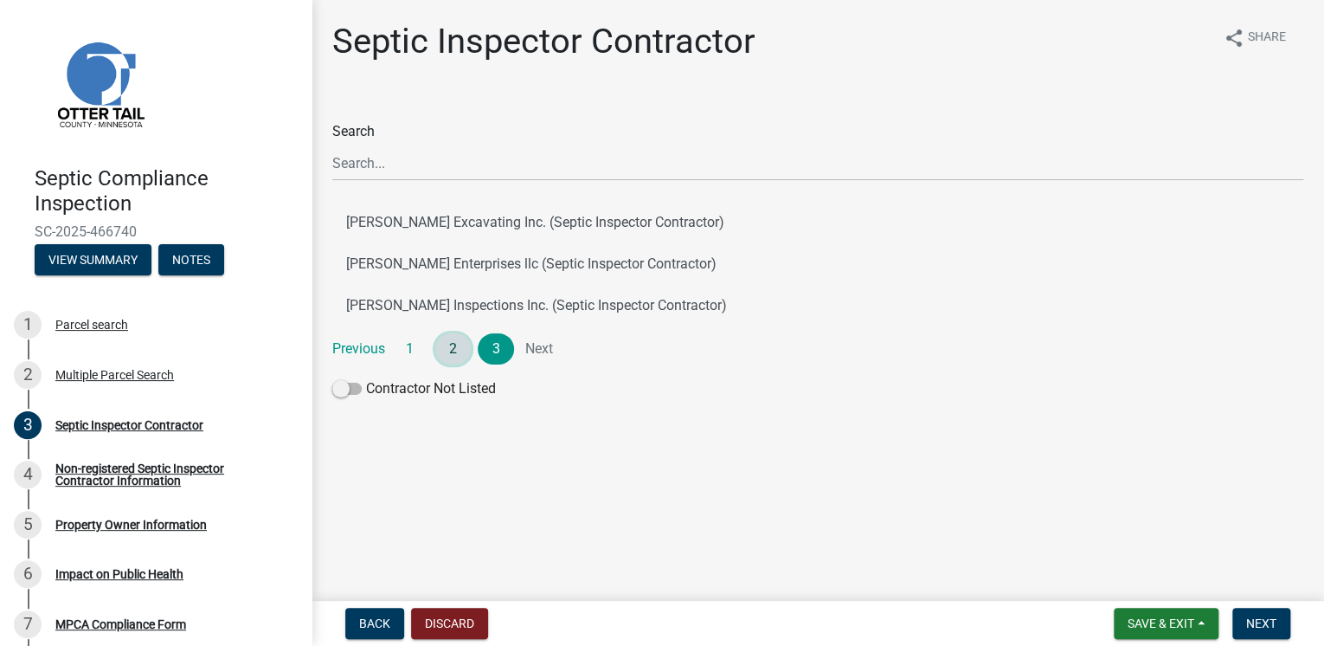
click at [464, 349] on link "2" at bounding box center [453, 348] width 36 height 31
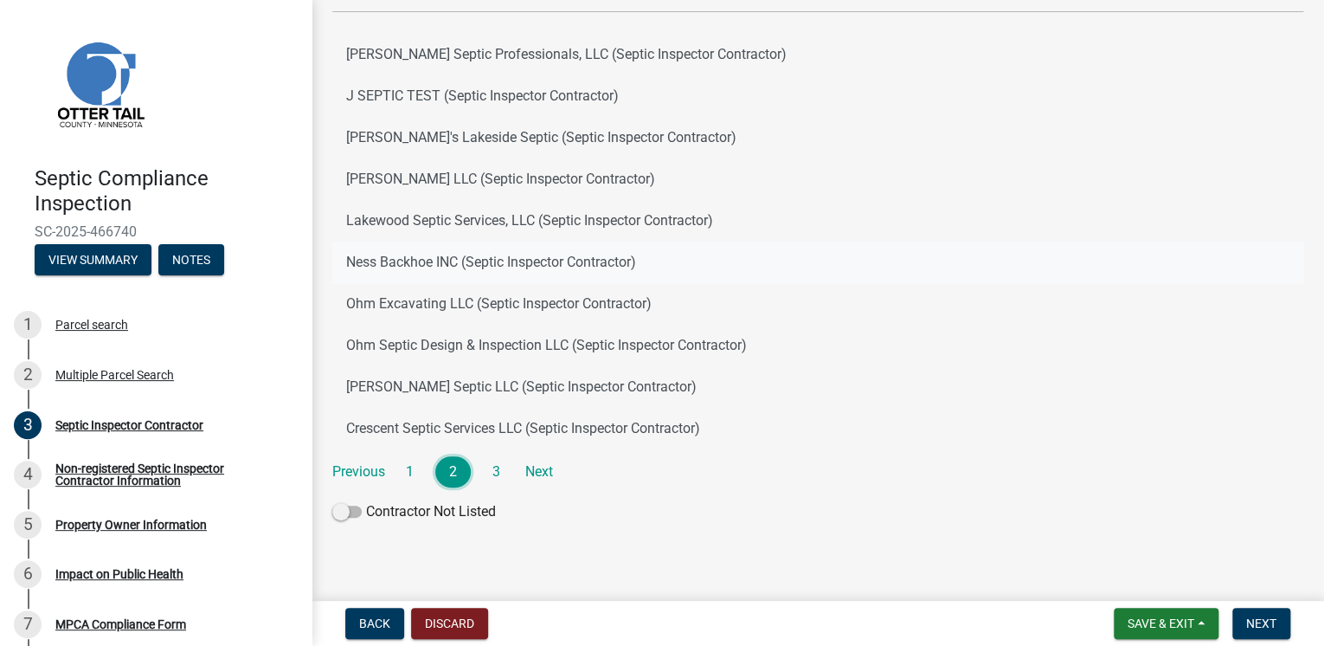
scroll to position [184, 0]
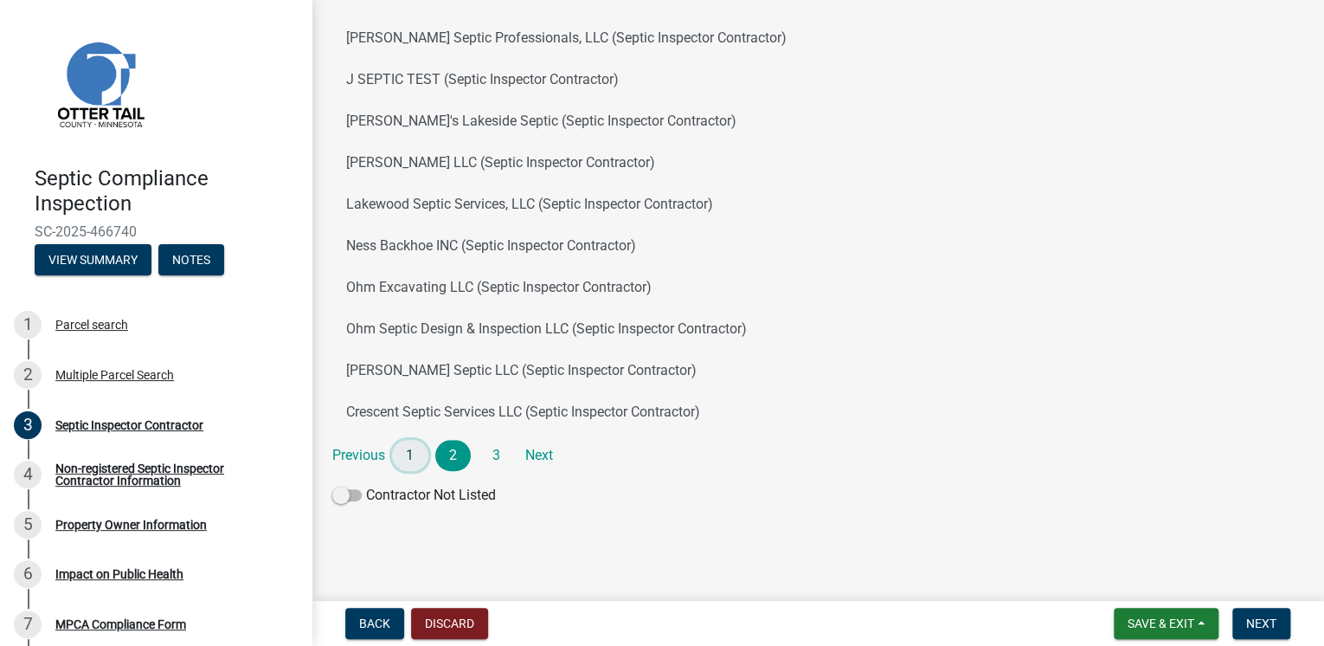
click at [409, 454] on link "1" at bounding box center [410, 455] width 36 height 31
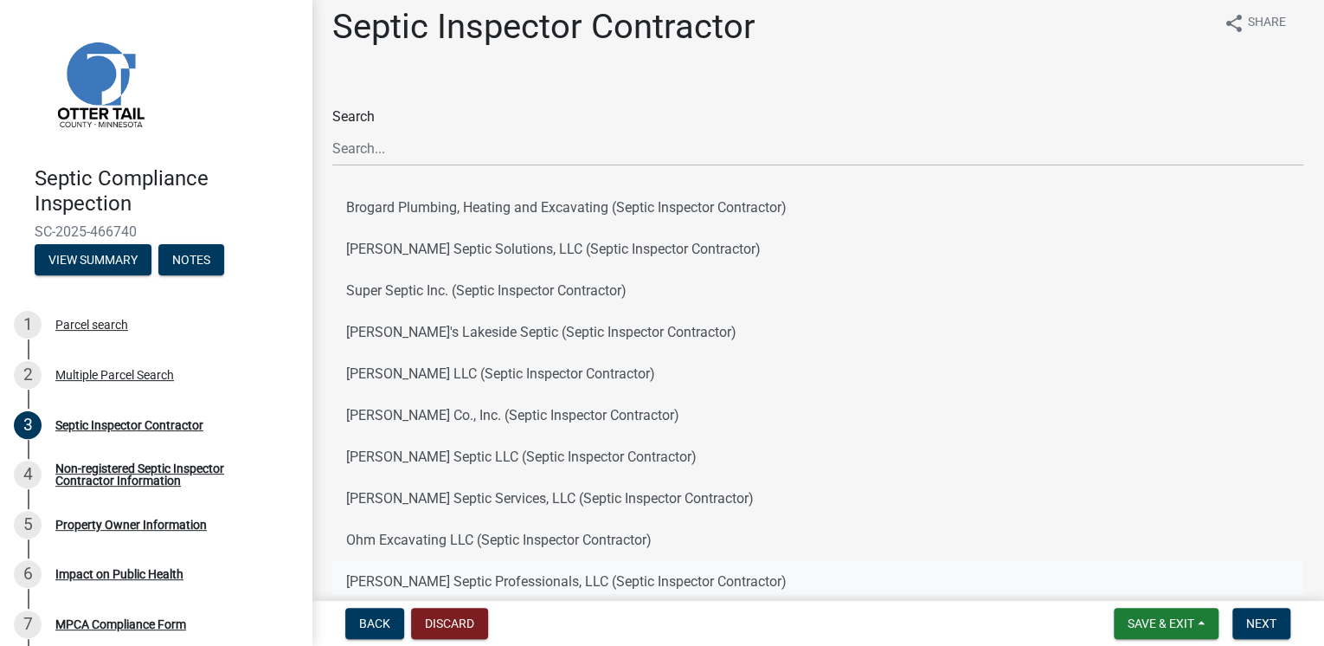
scroll to position [0, 0]
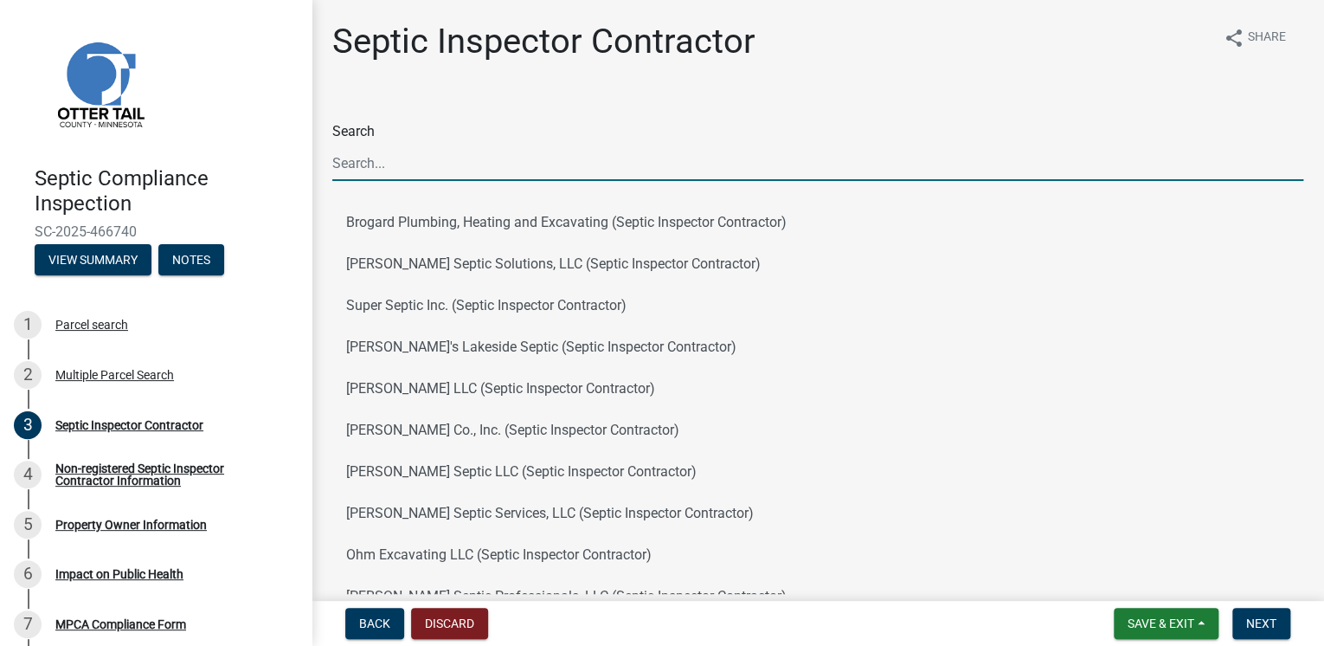
click at [357, 178] on input "Search" at bounding box center [817, 162] width 971 height 35
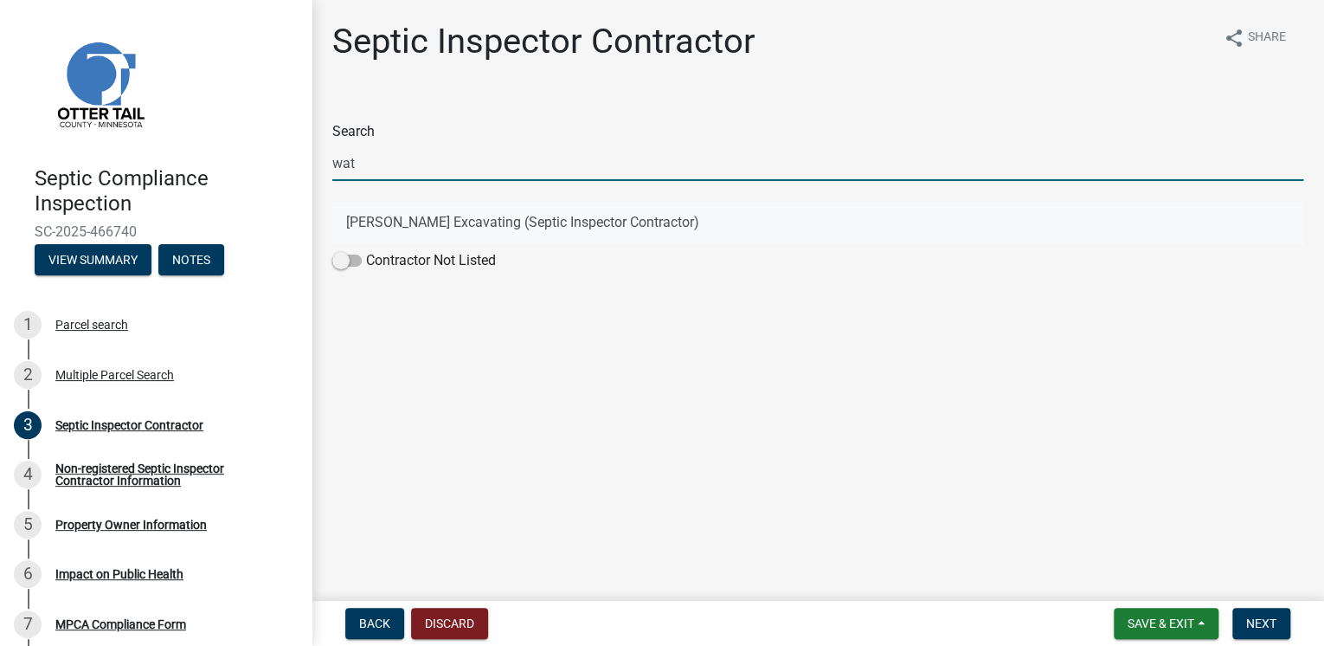
type input "wat"
click at [441, 220] on button "[PERSON_NAME] Excavating (Septic Inspector Contractor)" at bounding box center [817, 223] width 971 height 42
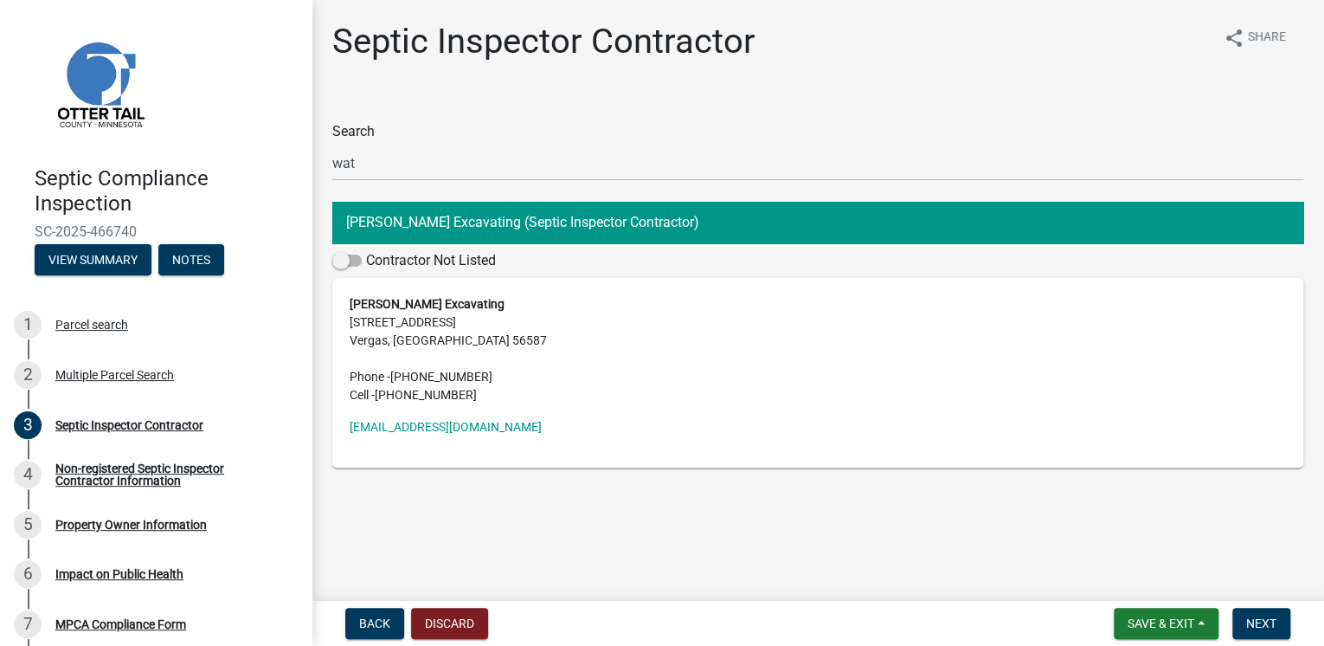
click at [569, 222] on button "[PERSON_NAME] Excavating (Septic Inspector Contractor)" at bounding box center [817, 223] width 971 height 42
click at [1278, 618] on button "Next" at bounding box center [1261, 623] width 58 height 31
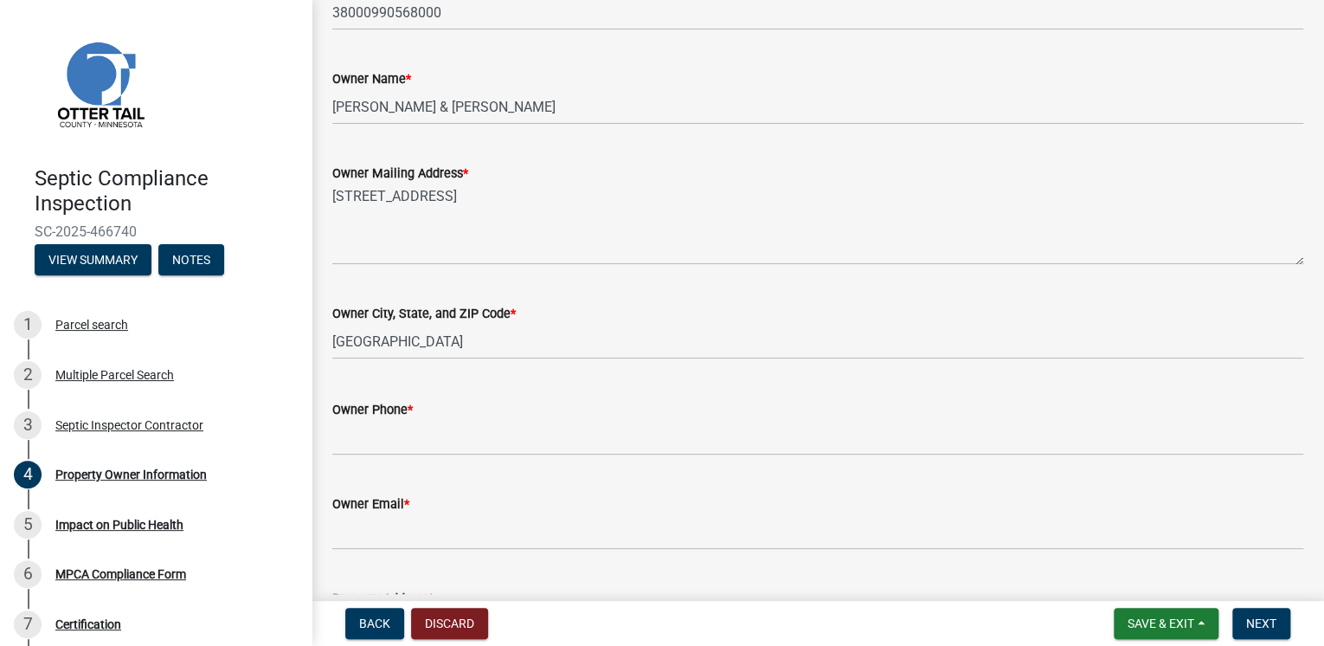
scroll to position [277, 0]
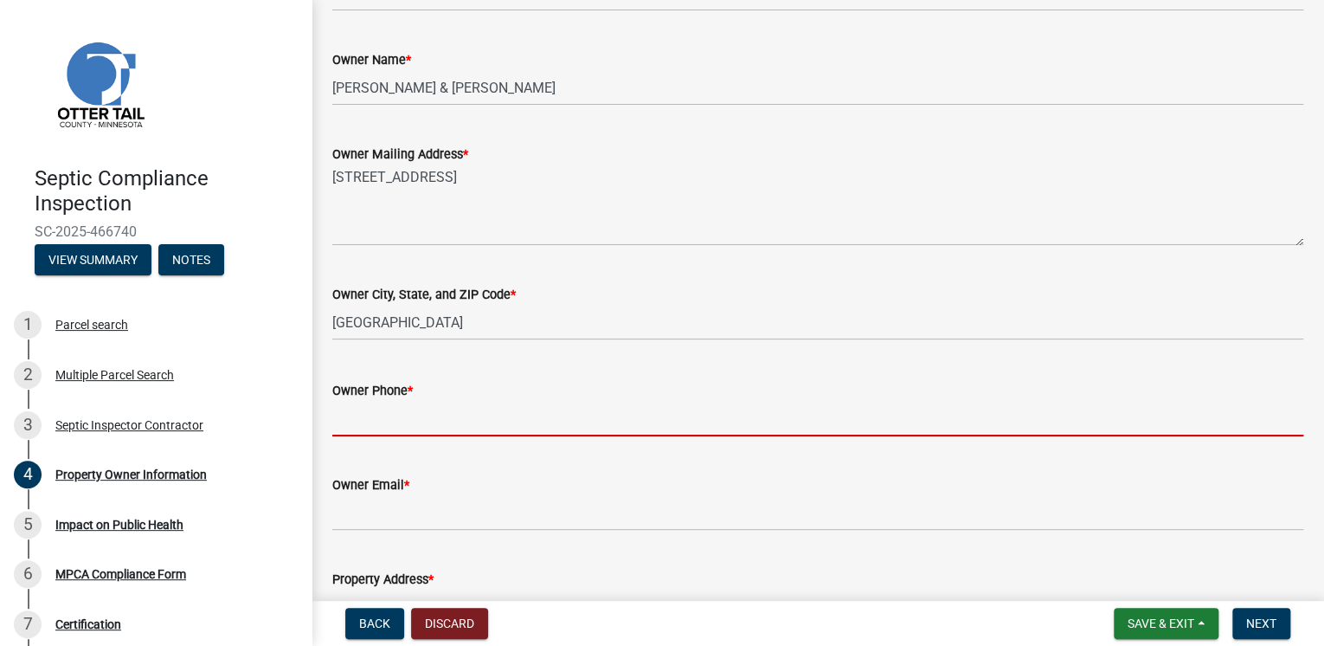
click at [463, 415] on input "Owner Phone *" at bounding box center [817, 418] width 971 height 35
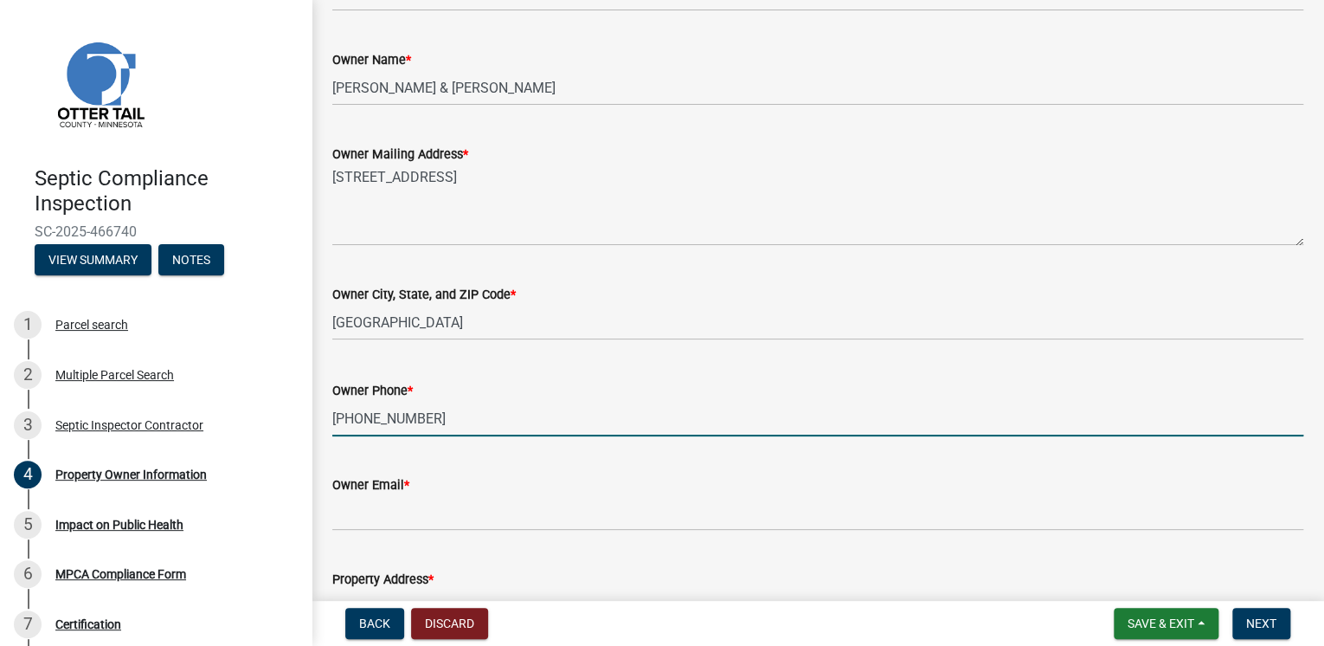
type input "[PHONE_NUMBER]"
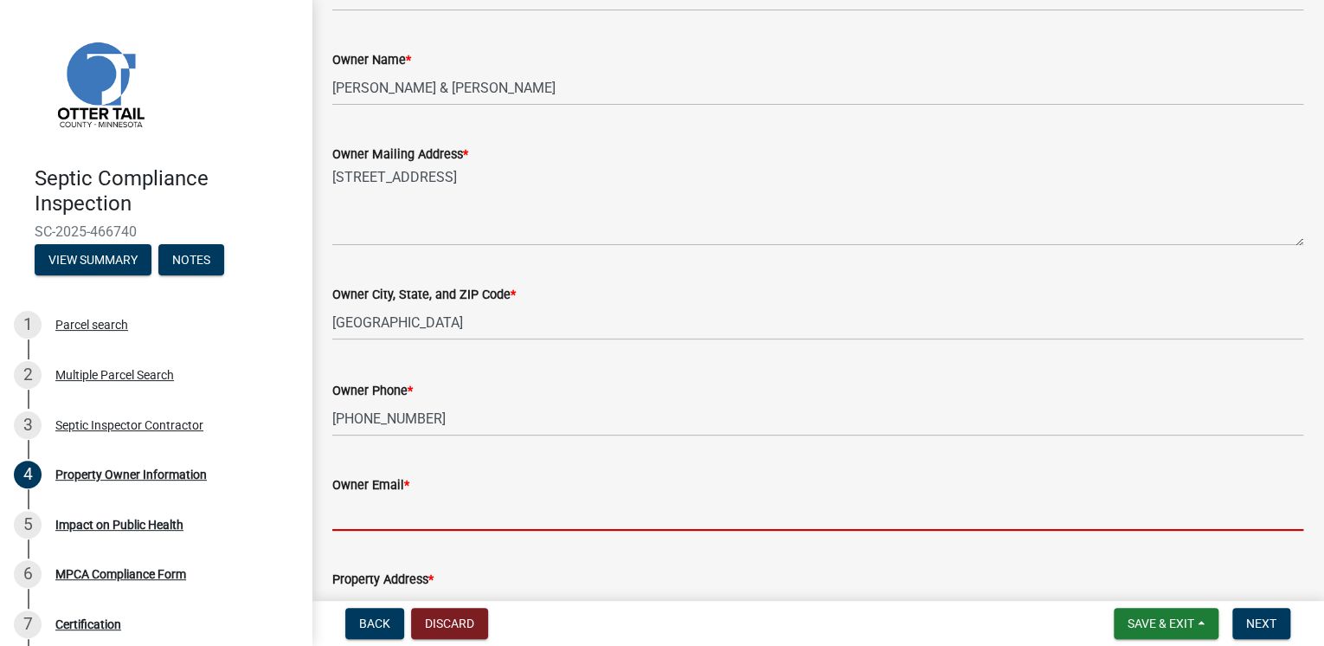
click at [426, 512] on input "Owner Email *" at bounding box center [817, 512] width 971 height 35
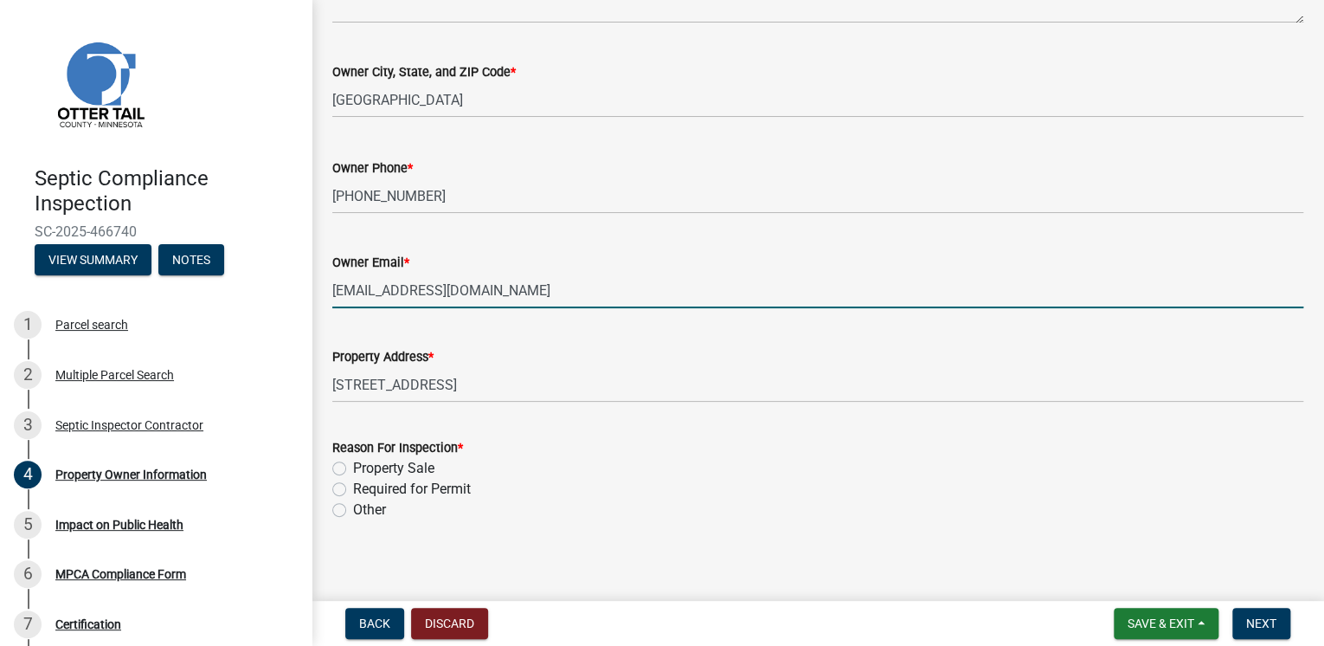
scroll to position [509, 0]
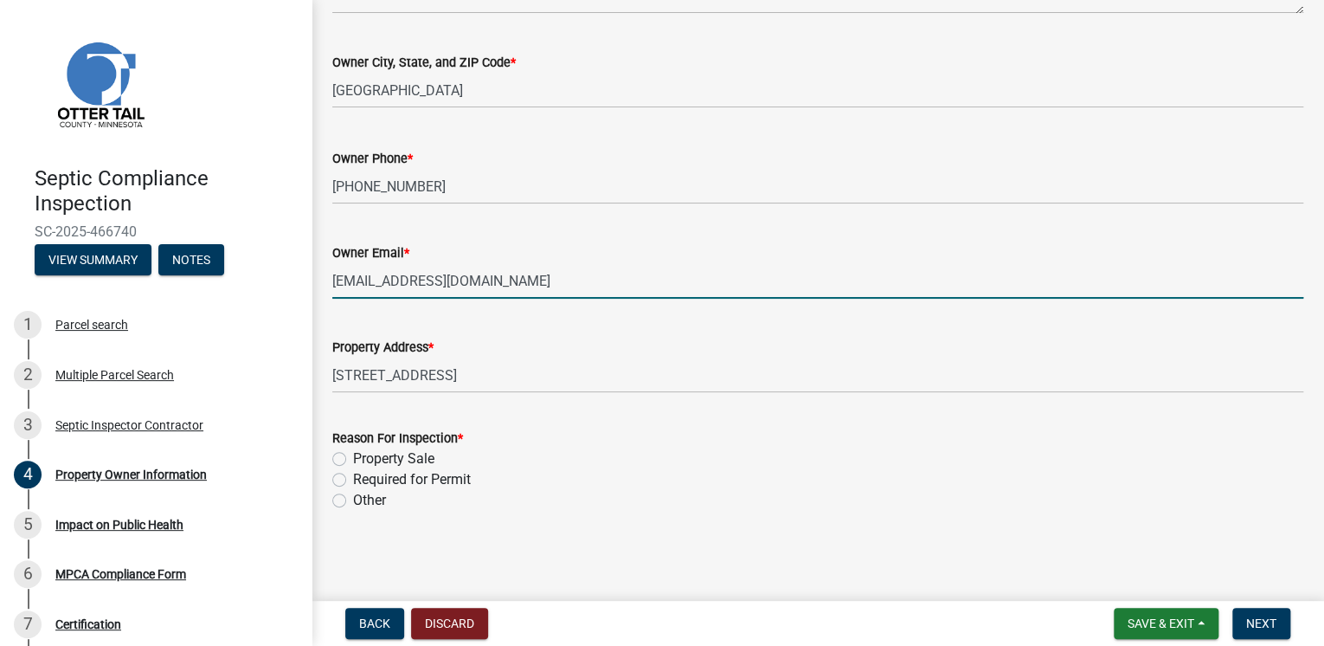
type input "[EMAIL_ADDRESS][DOMAIN_NAME]"
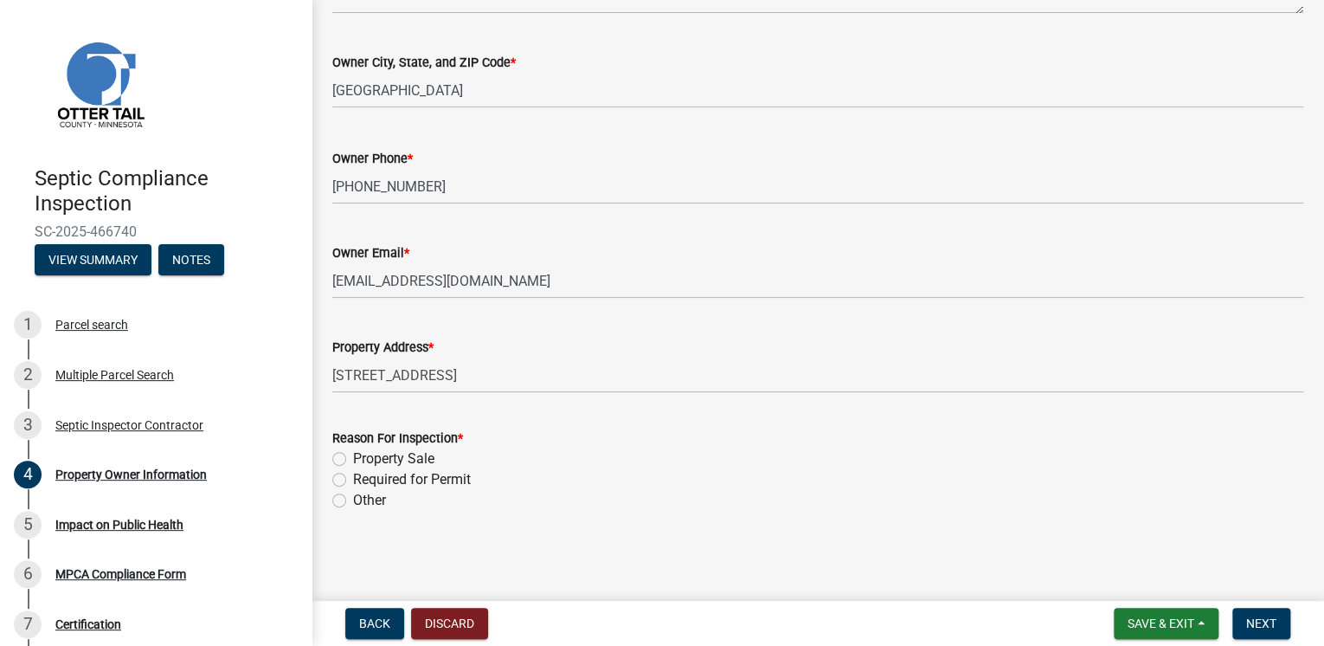
click at [353, 457] on label "Property Sale" at bounding box center [393, 458] width 81 height 21
click at [353, 457] on input "Property Sale" at bounding box center [358, 453] width 11 height 11
radio input "true"
click at [1267, 616] on span "Next" at bounding box center [1261, 623] width 30 height 14
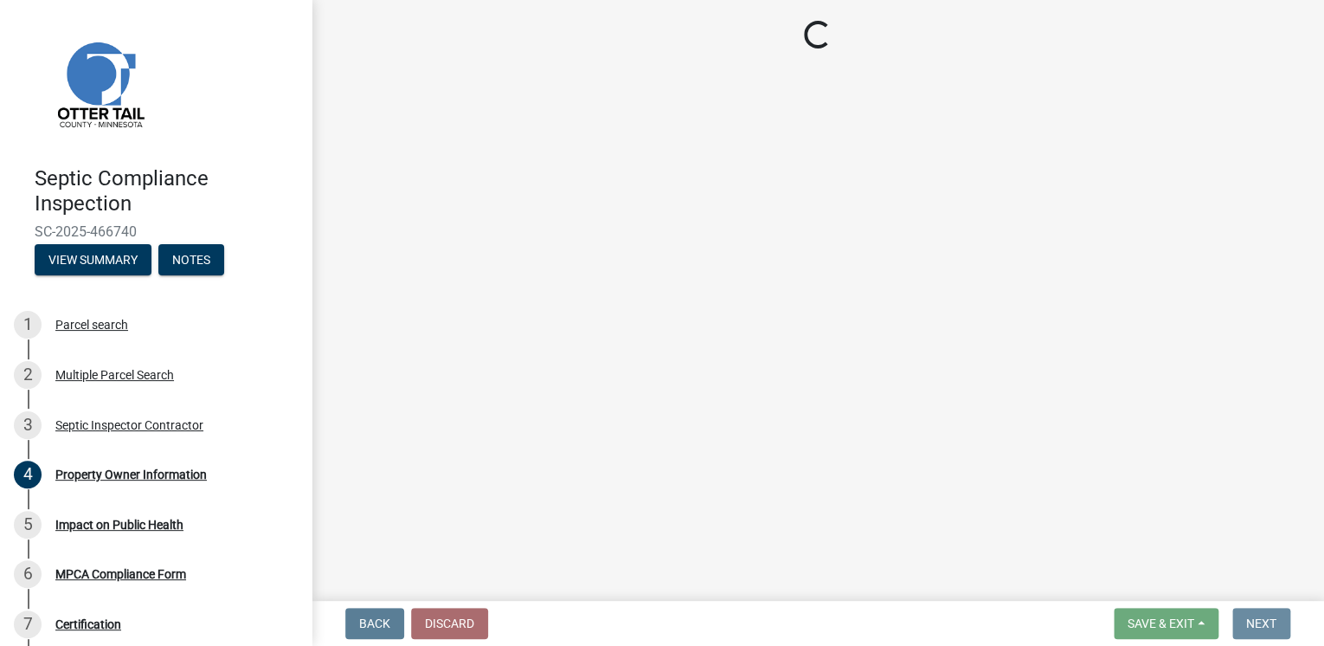
scroll to position [0, 0]
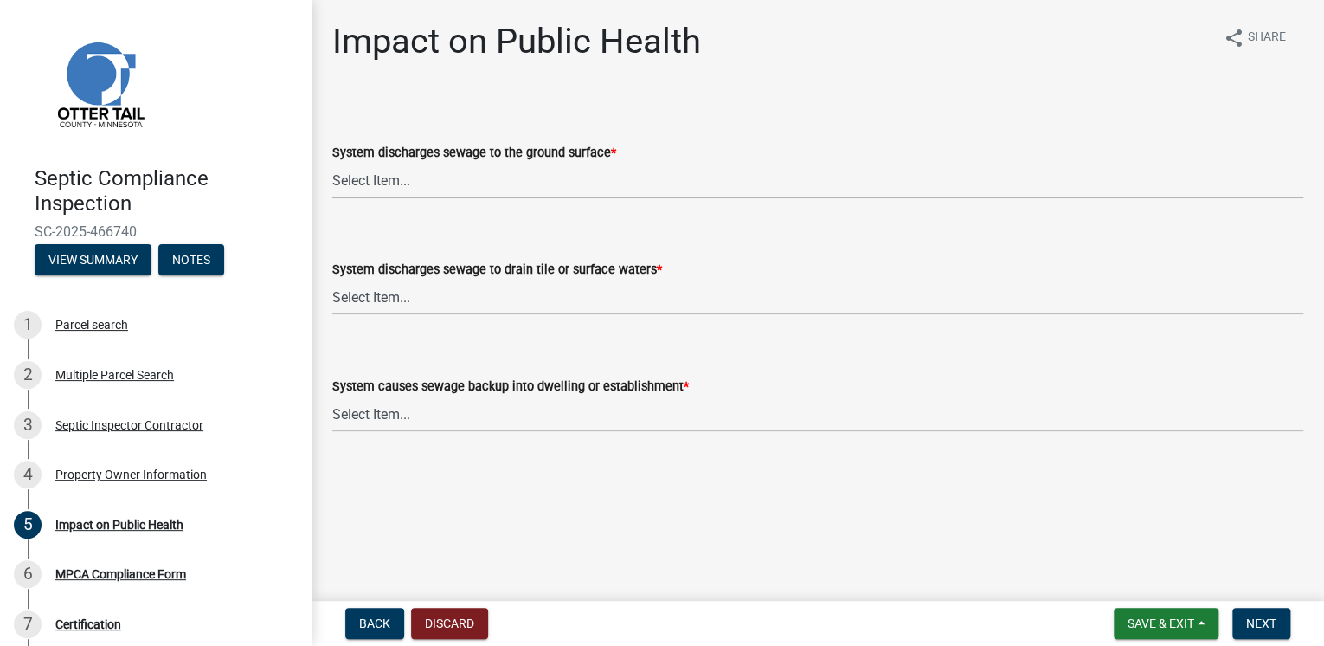
click at [403, 184] on select "Select Item... Yes No" at bounding box center [817, 180] width 971 height 35
click at [332, 163] on select "Select Item... Yes No" at bounding box center [817, 180] width 971 height 35
select select "9c5ef684-d0d4-4879-ab12-905ddbd81a72"
click at [389, 302] on select "Select Item... Yes No" at bounding box center [817, 297] width 971 height 35
click at [332, 280] on select "Select Item... Yes No" at bounding box center [817, 297] width 971 height 35
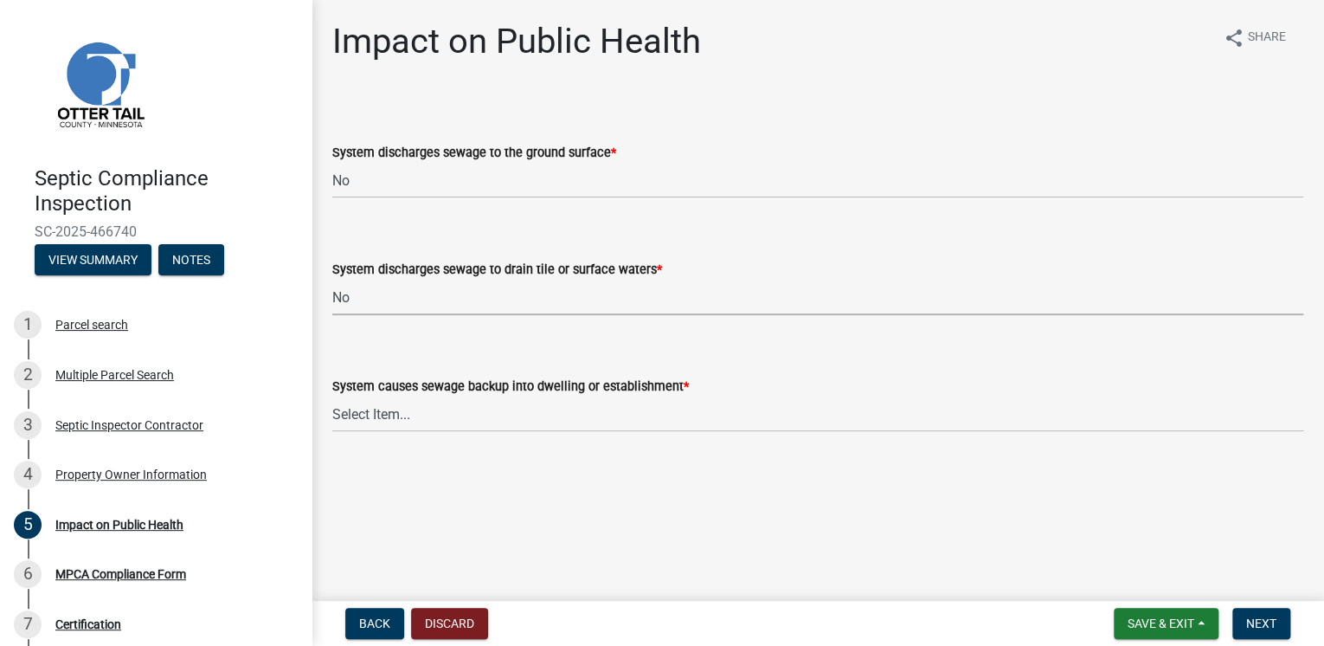
select select "7d491a2b-e9f0-4952-b474-53ca749b22af"
click at [391, 410] on select "Select Item... Yes No" at bounding box center [817, 413] width 971 height 35
click at [332, 396] on select "Select Item... Yes No" at bounding box center [817, 413] width 971 height 35
select select "6e07b46b-a403-4f3e-b4fc-218acc732c01"
click at [1287, 614] on button "Next" at bounding box center [1261, 623] width 58 height 31
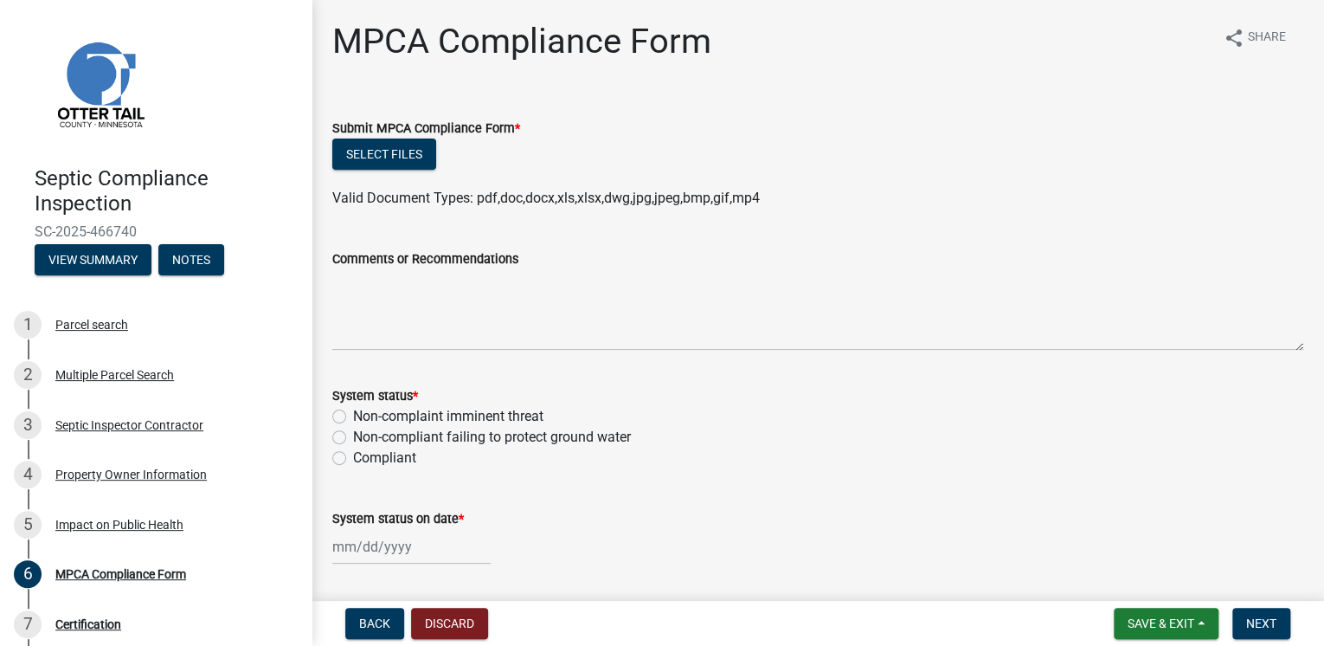
click at [353, 457] on label "Compliant" at bounding box center [384, 457] width 63 height 21
click at [353, 457] on input "Compliant" at bounding box center [358, 452] width 11 height 11
radio input "true"
click at [398, 162] on button "Select files" at bounding box center [384, 153] width 104 height 31
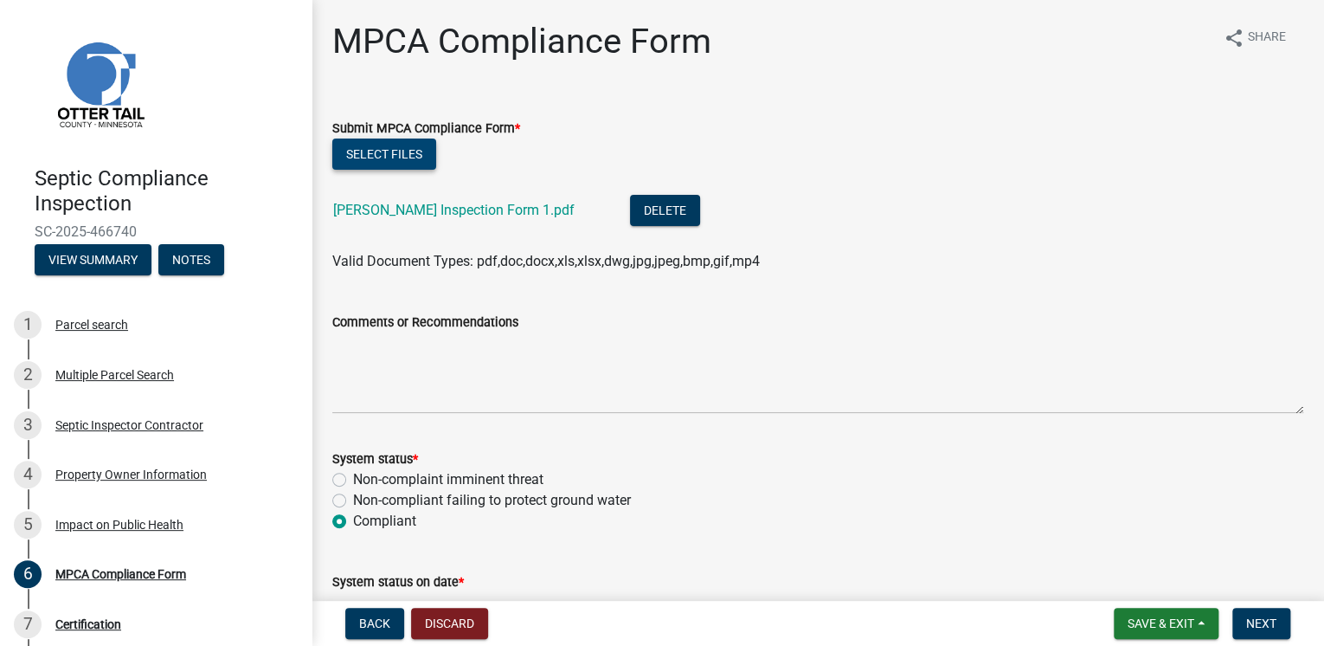
click at [366, 142] on button "Select files" at bounding box center [384, 153] width 104 height 31
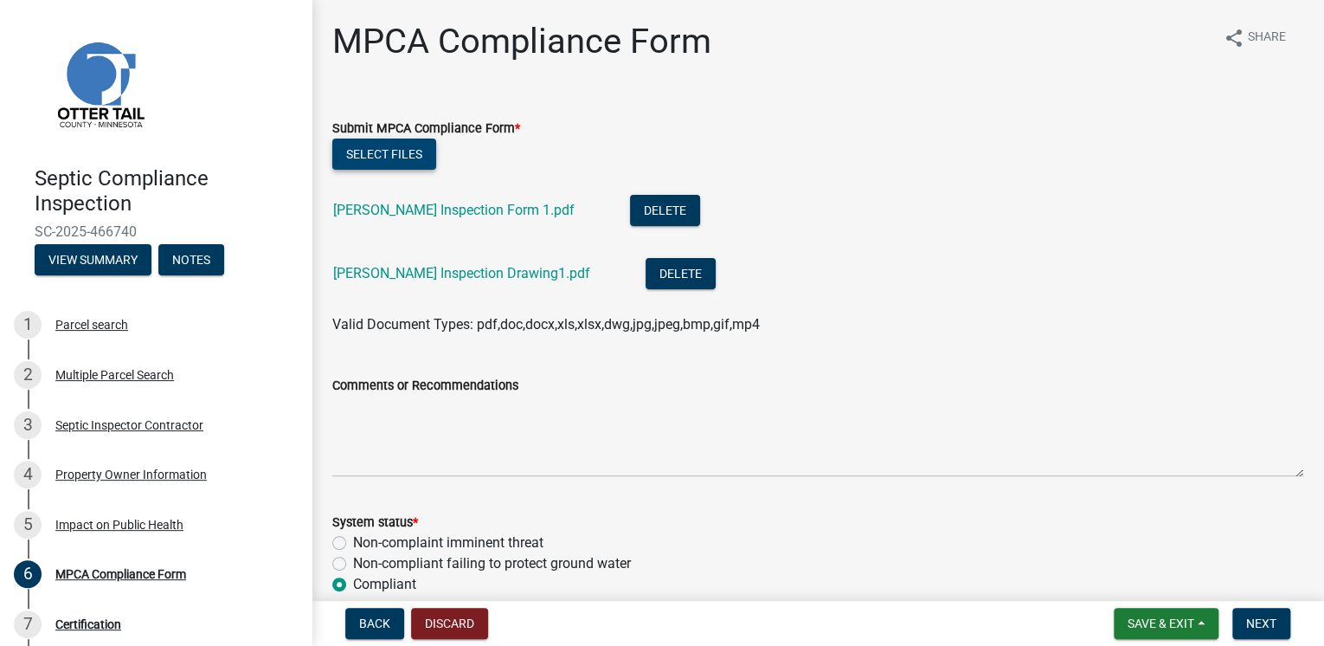
click at [385, 160] on button "Select files" at bounding box center [384, 153] width 104 height 31
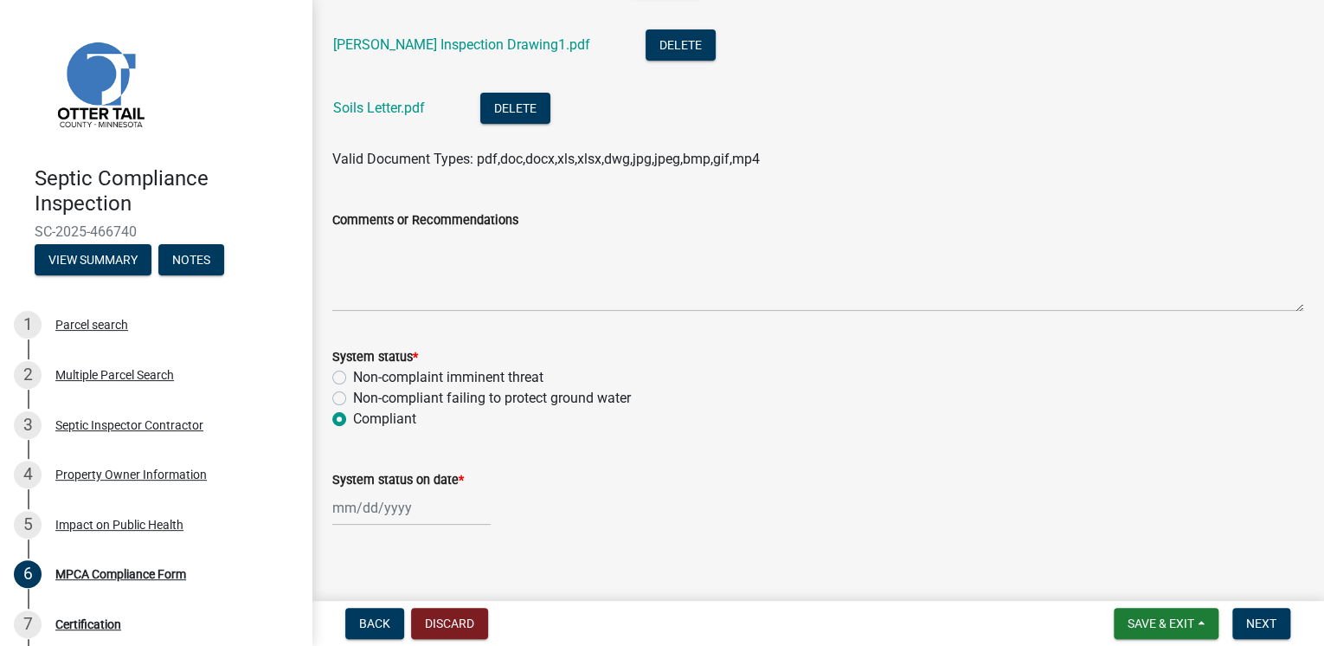
scroll to position [243, 0]
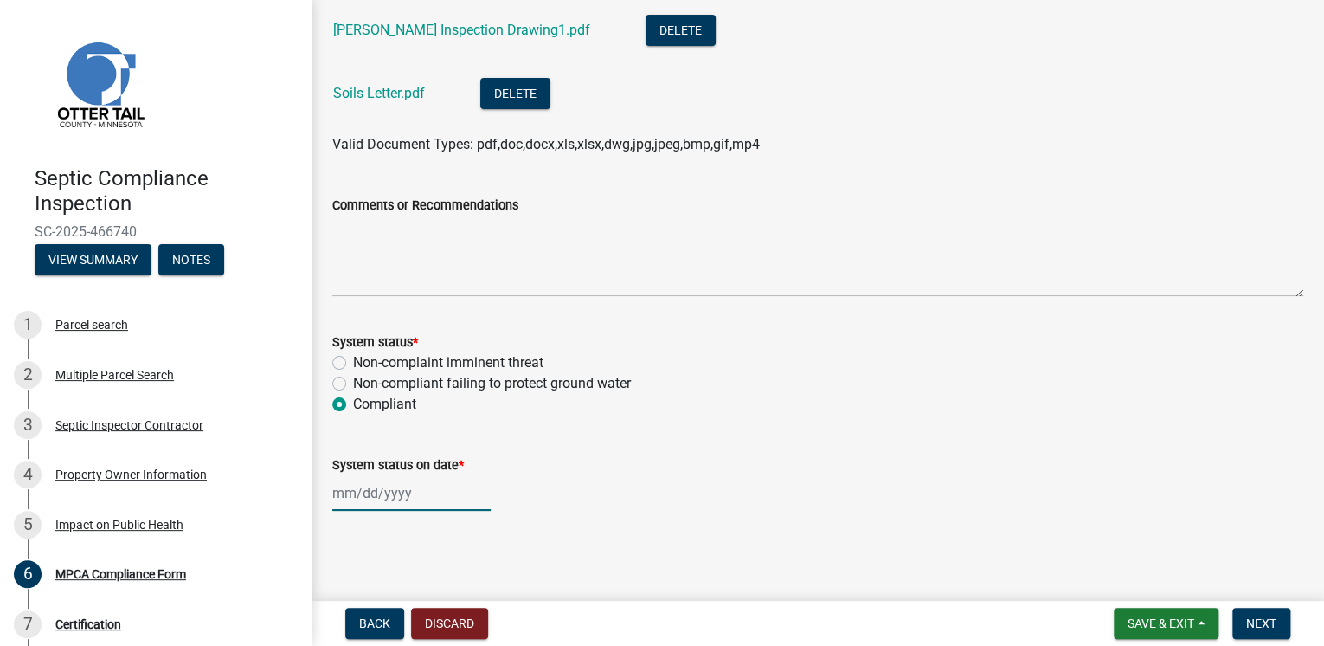
click at [384, 496] on div at bounding box center [411, 492] width 158 height 35
select select "8"
select select "2025"
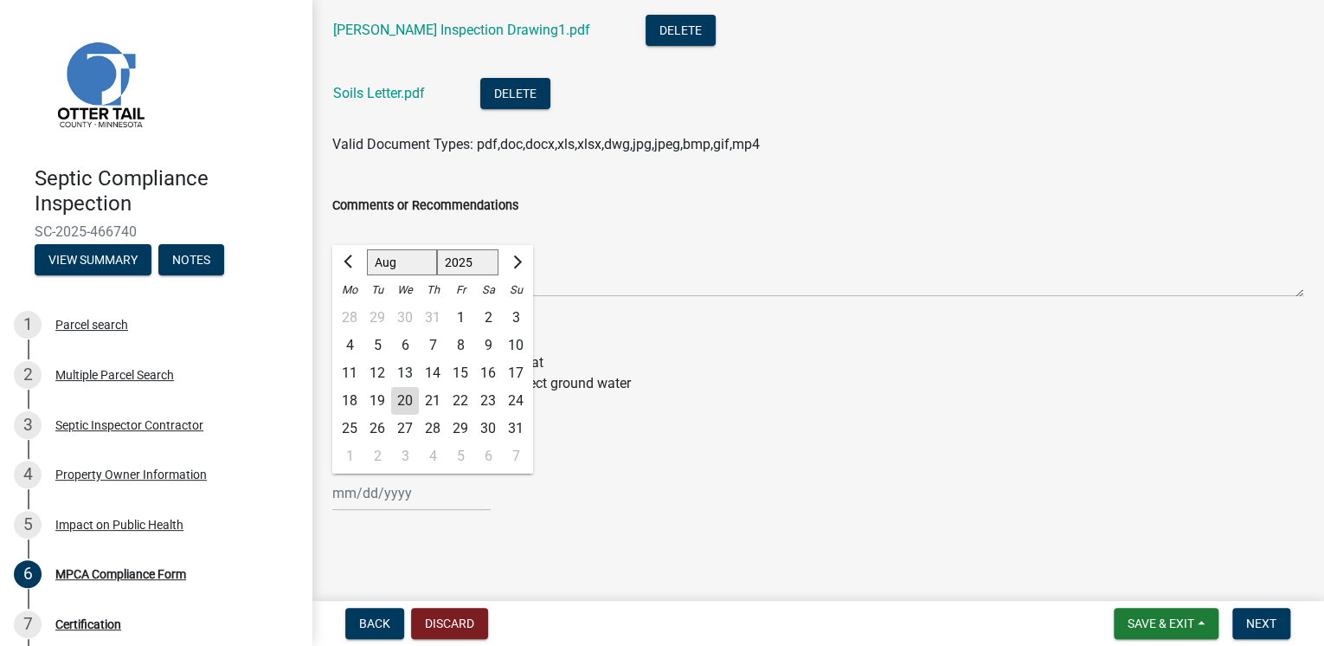
click at [462, 344] on div "8" at bounding box center [461, 345] width 28 height 28
type input "[DATE]"
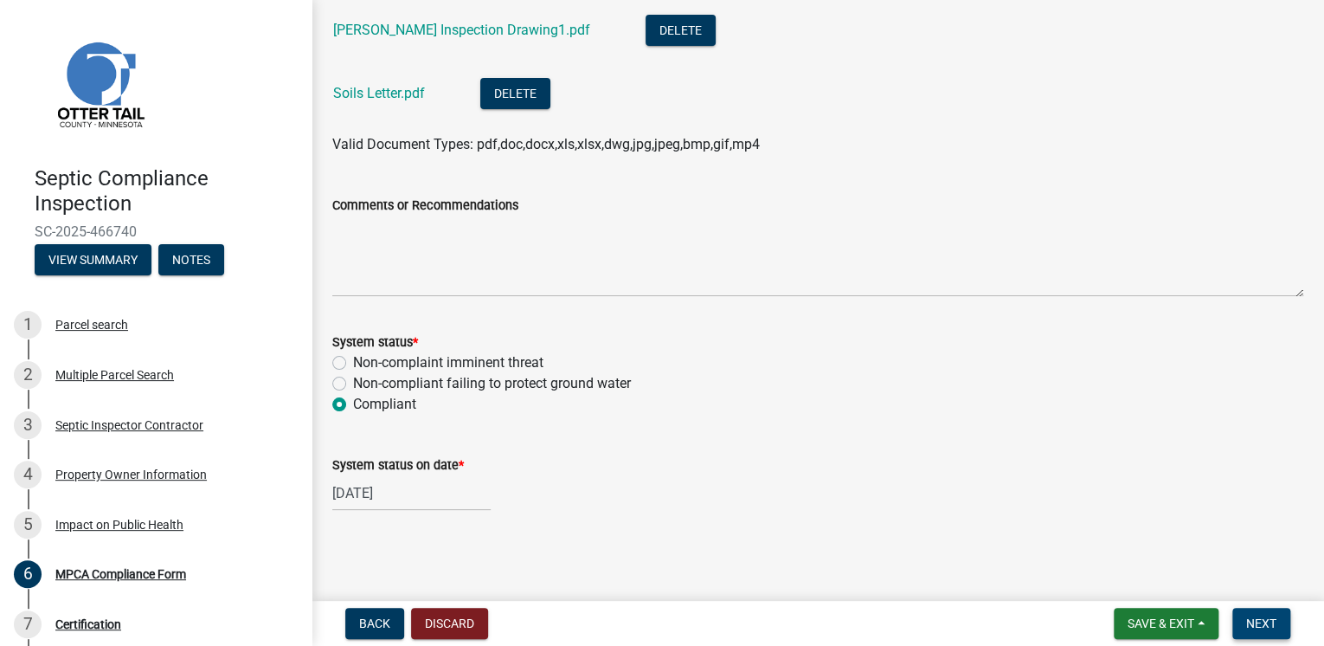
click at [1267, 621] on span "Next" at bounding box center [1261, 623] width 30 height 14
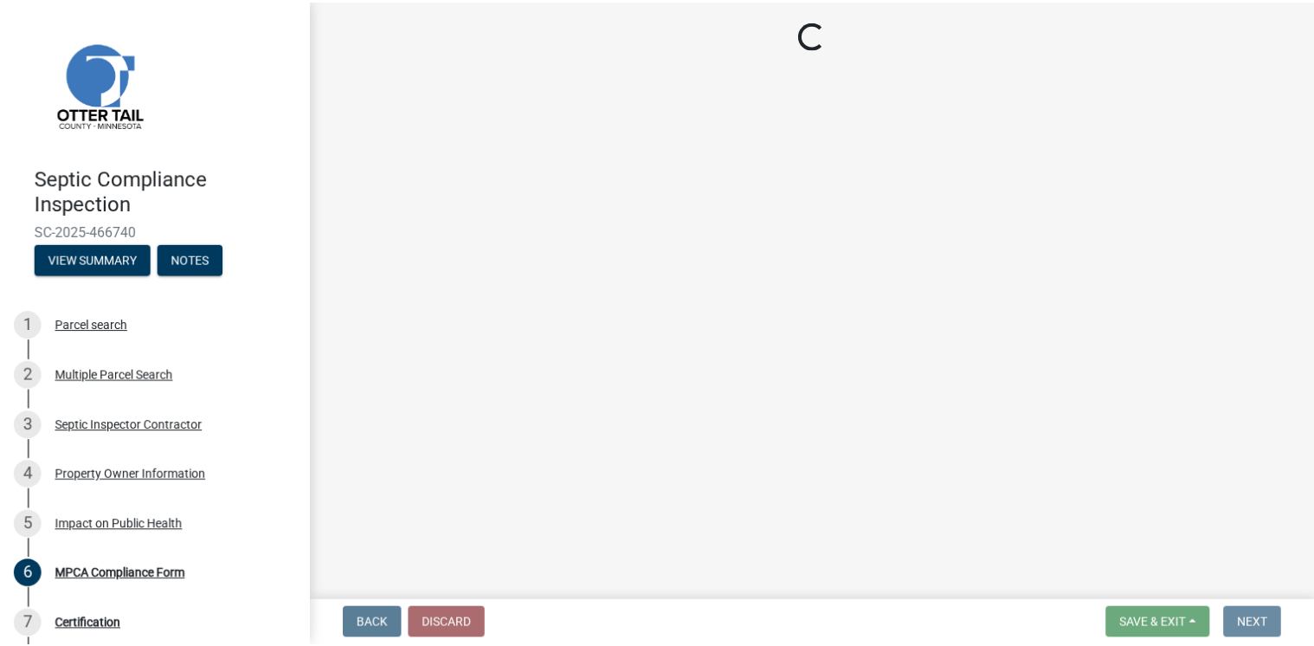
scroll to position [0, 0]
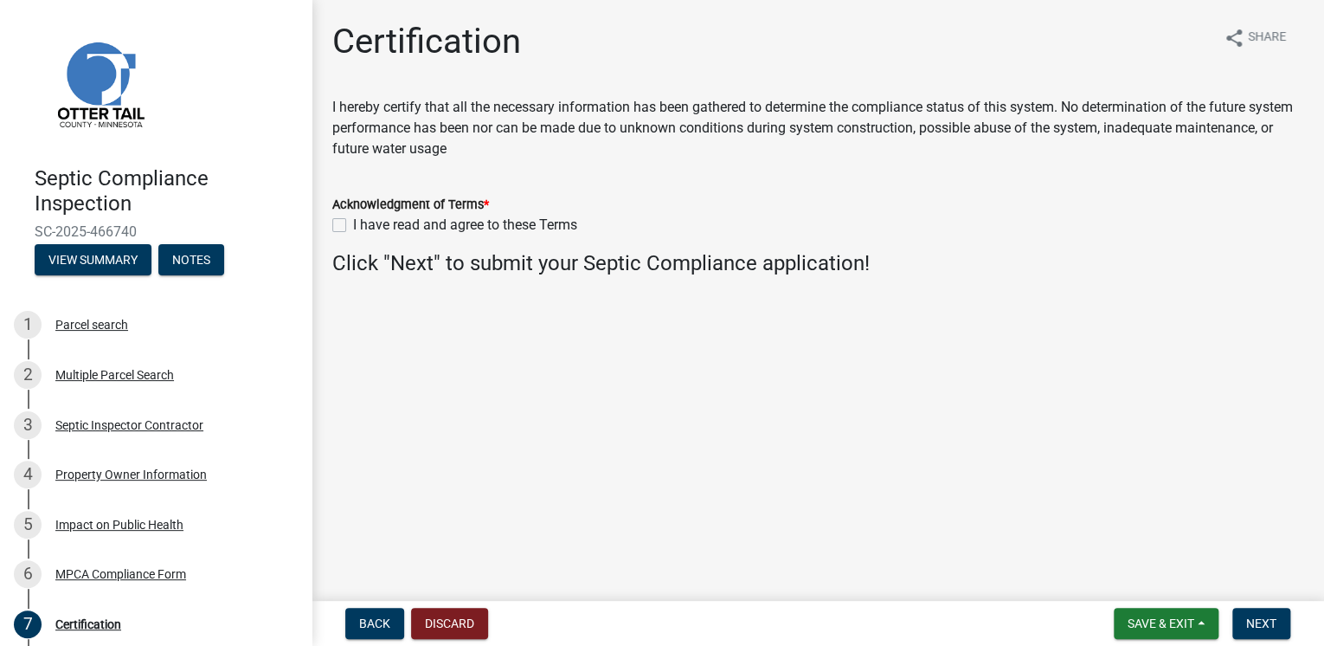
click at [353, 228] on label "I have read and agree to these Terms" at bounding box center [465, 225] width 224 height 21
click at [353, 226] on input "I have read and agree to these Terms" at bounding box center [358, 220] width 11 height 11
checkbox input "true"
click at [1249, 616] on span "Next" at bounding box center [1261, 623] width 30 height 14
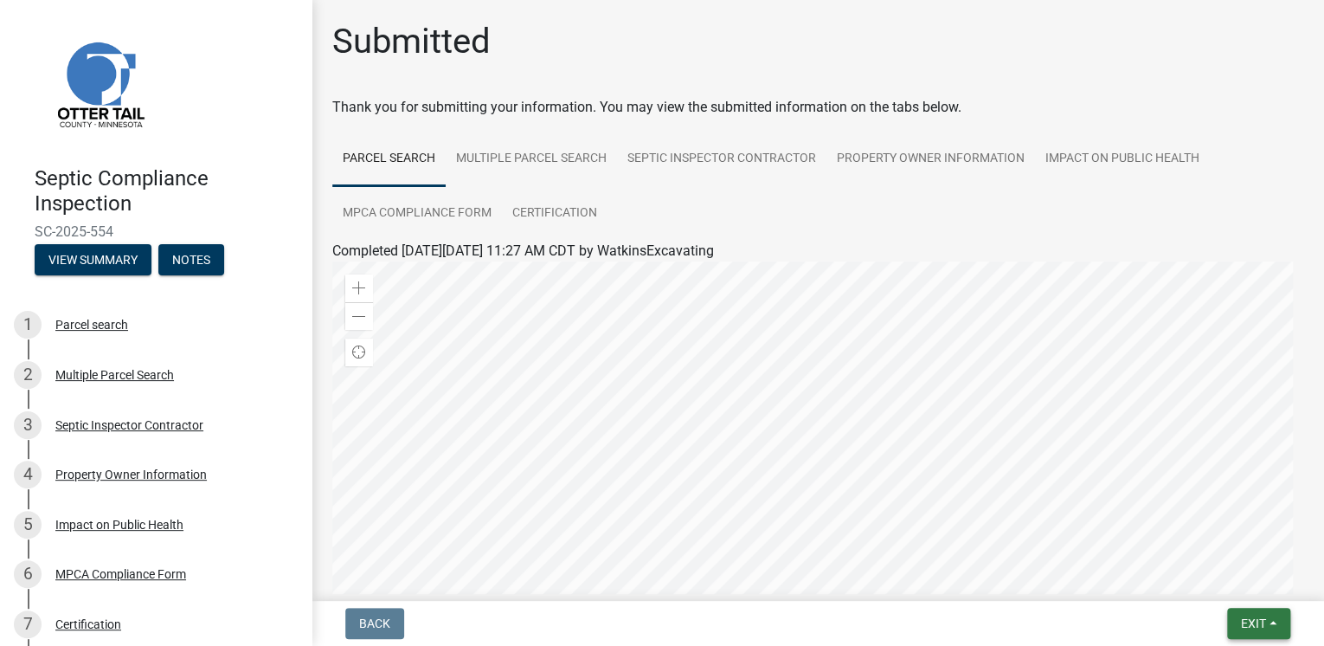
click at [1259, 625] on span "Exit" at bounding box center [1253, 623] width 25 height 14
click at [1248, 578] on button "Save & Exit" at bounding box center [1222, 578] width 138 height 42
